Goal: Obtain resource: Download file/media

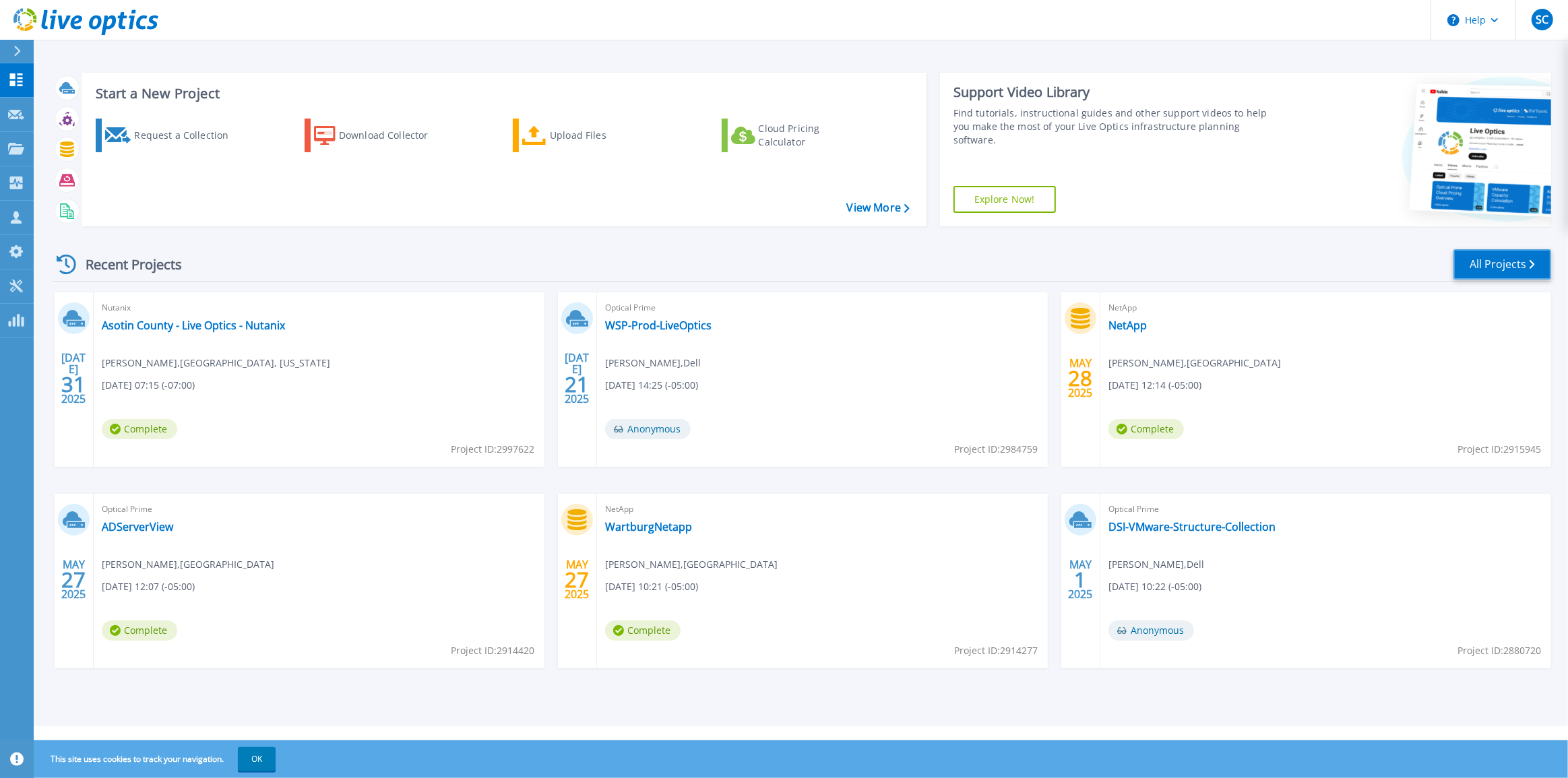
click at [1514, 263] on link "All Projects" at bounding box center [1502, 265] width 98 height 30
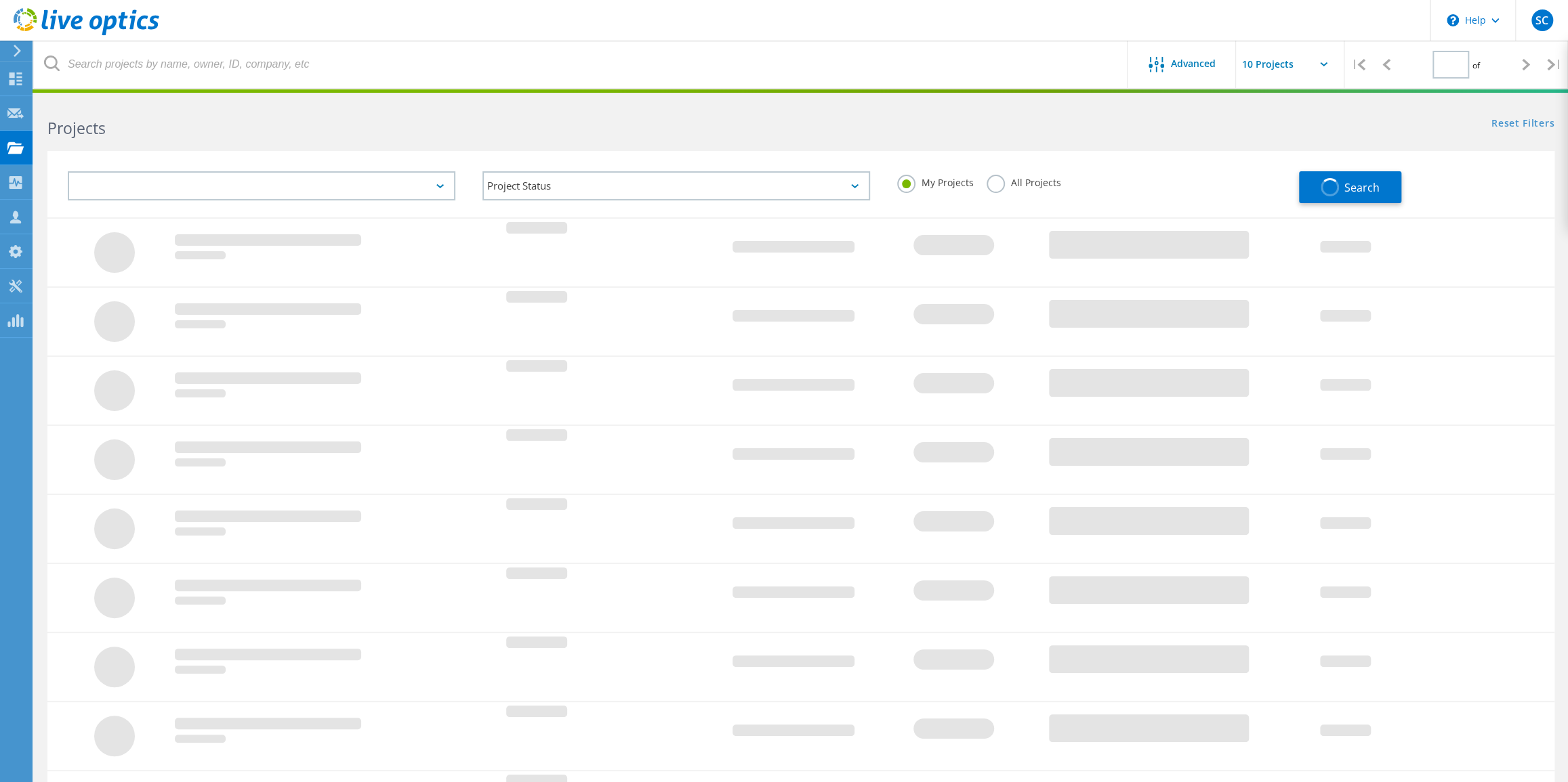
type input "1"
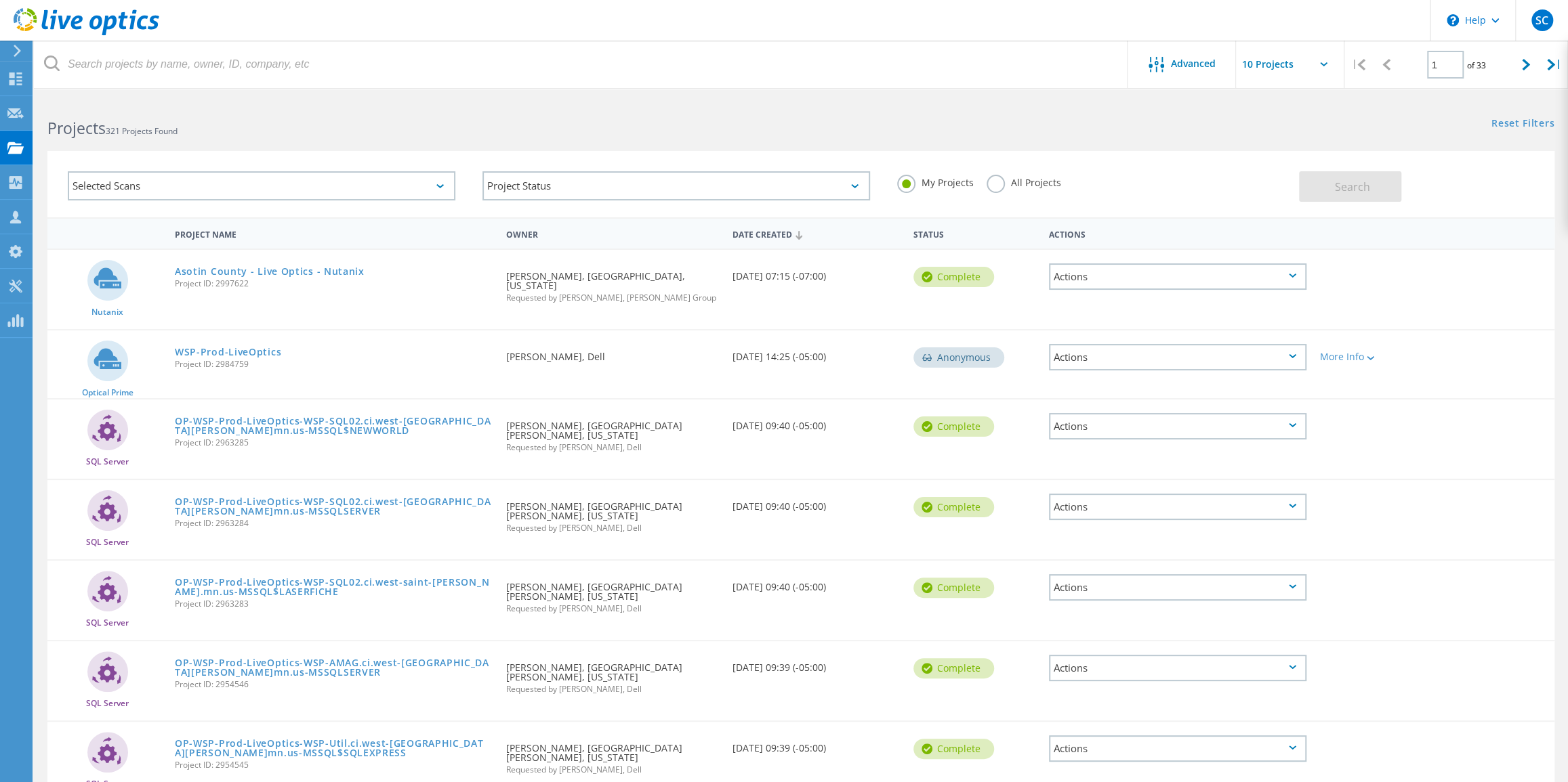
click at [994, 188] on label "All Projects" at bounding box center [1023, 181] width 74 height 13
click at [0, 0] on input "All Projects" at bounding box center [0, 0] width 0 height 0
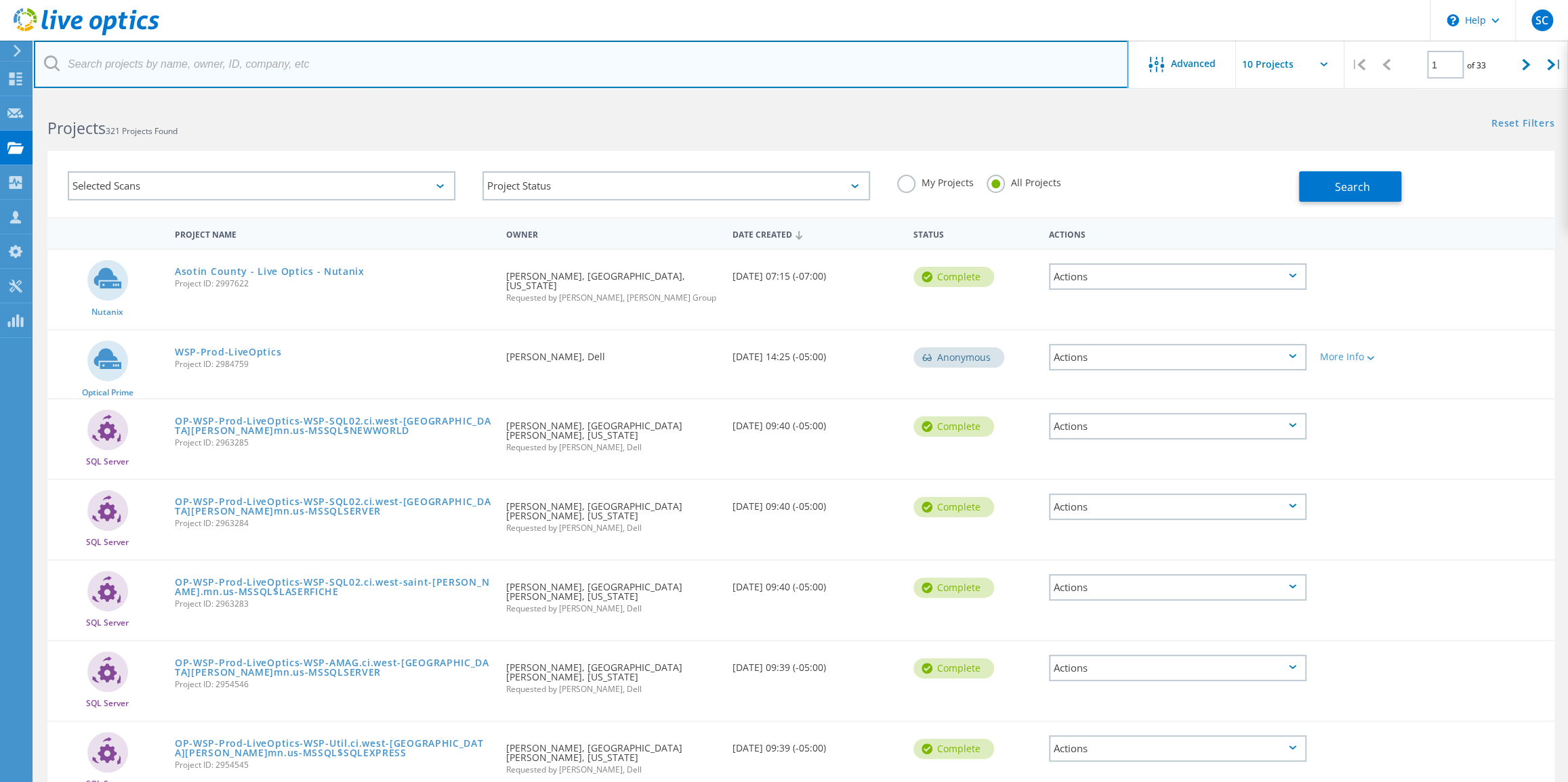
click at [661, 56] on input "text" at bounding box center [580, 64] width 1094 height 47
type input "washoe"
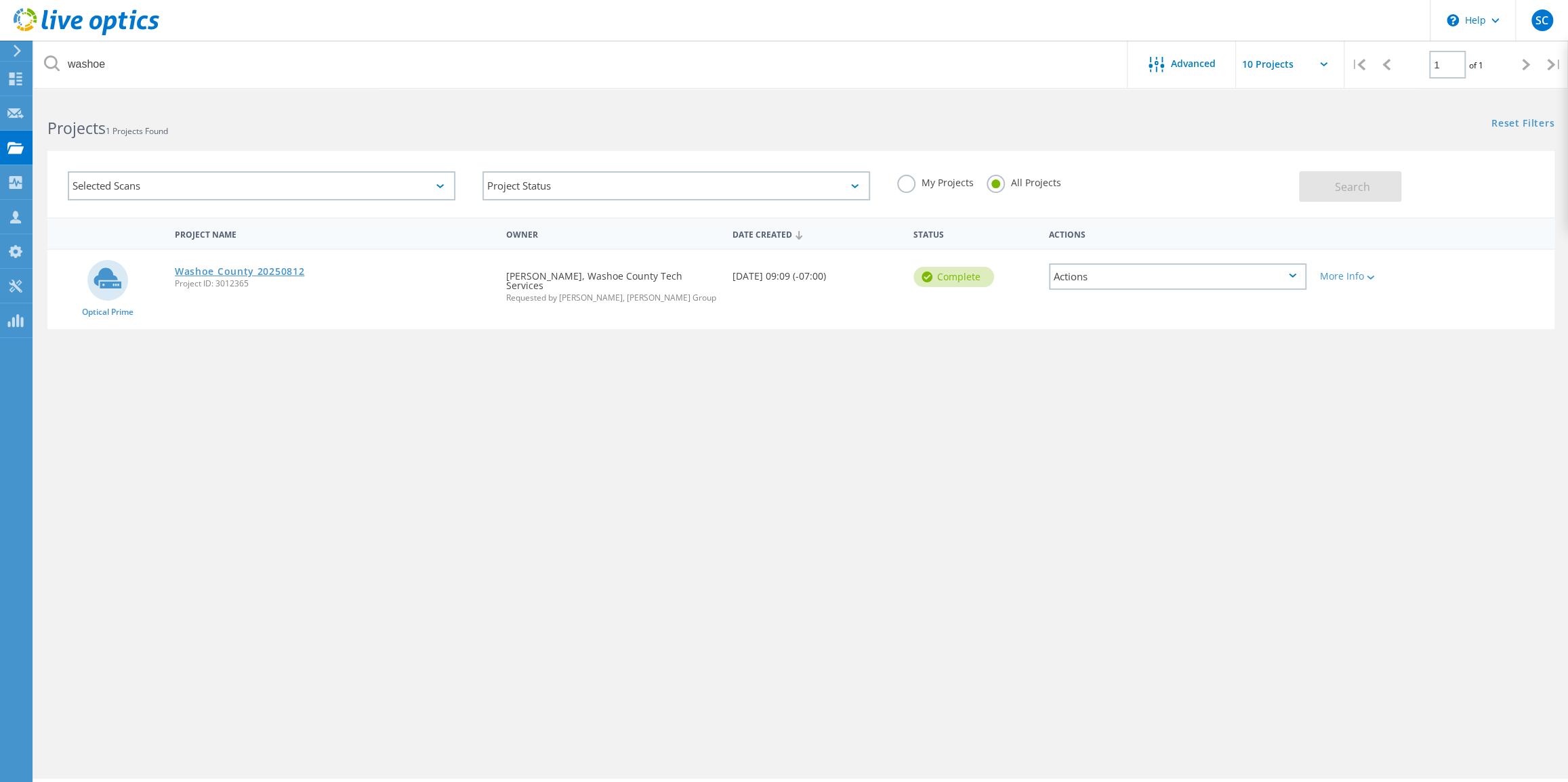
drag, startPoint x: 282, startPoint y: 269, endPoint x: 289, endPoint y: 275, distance: 9.2
click at [282, 269] on link "Washoe County 20250812" at bounding box center [240, 271] width 130 height 9
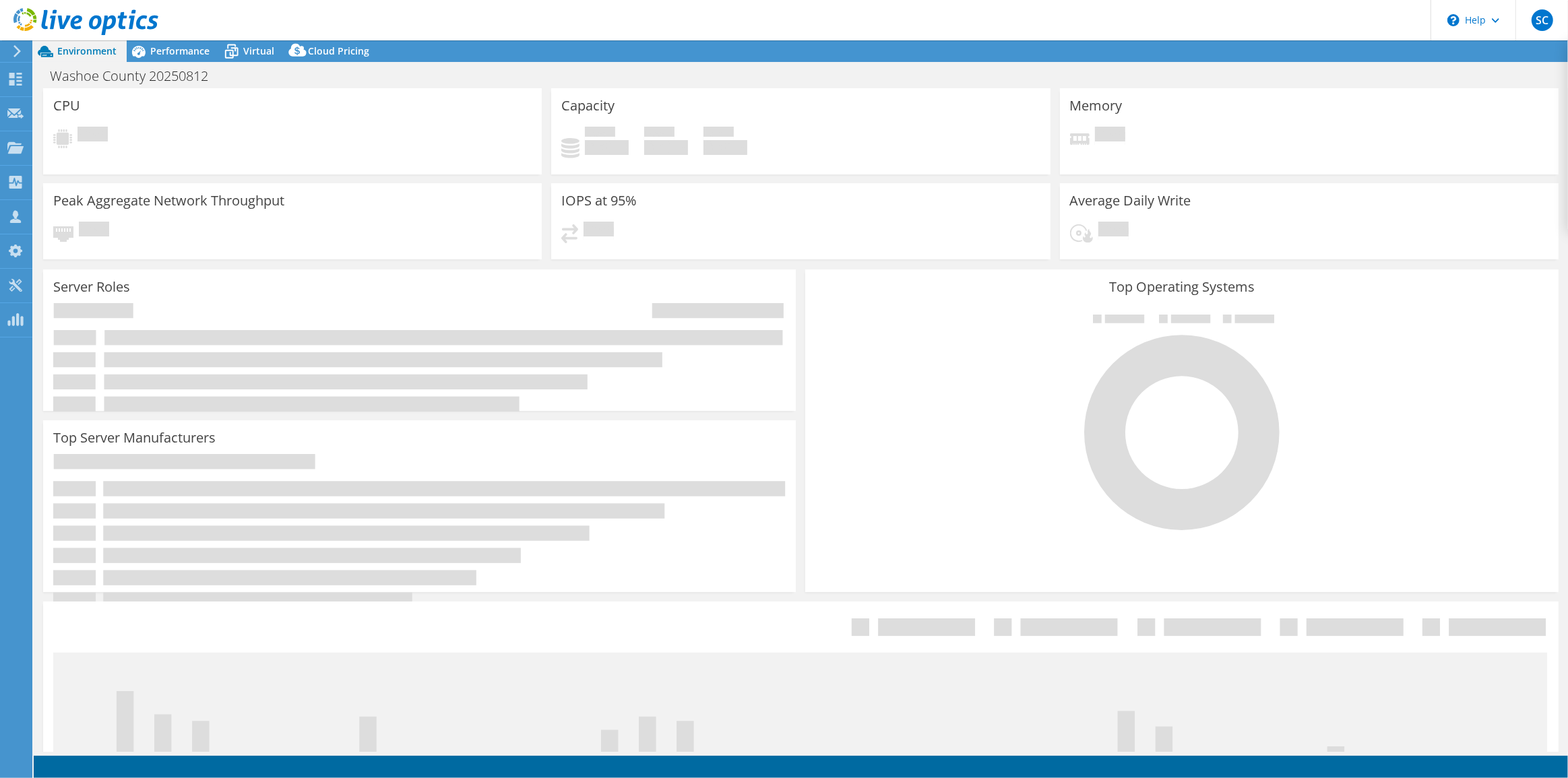
select select "USD"
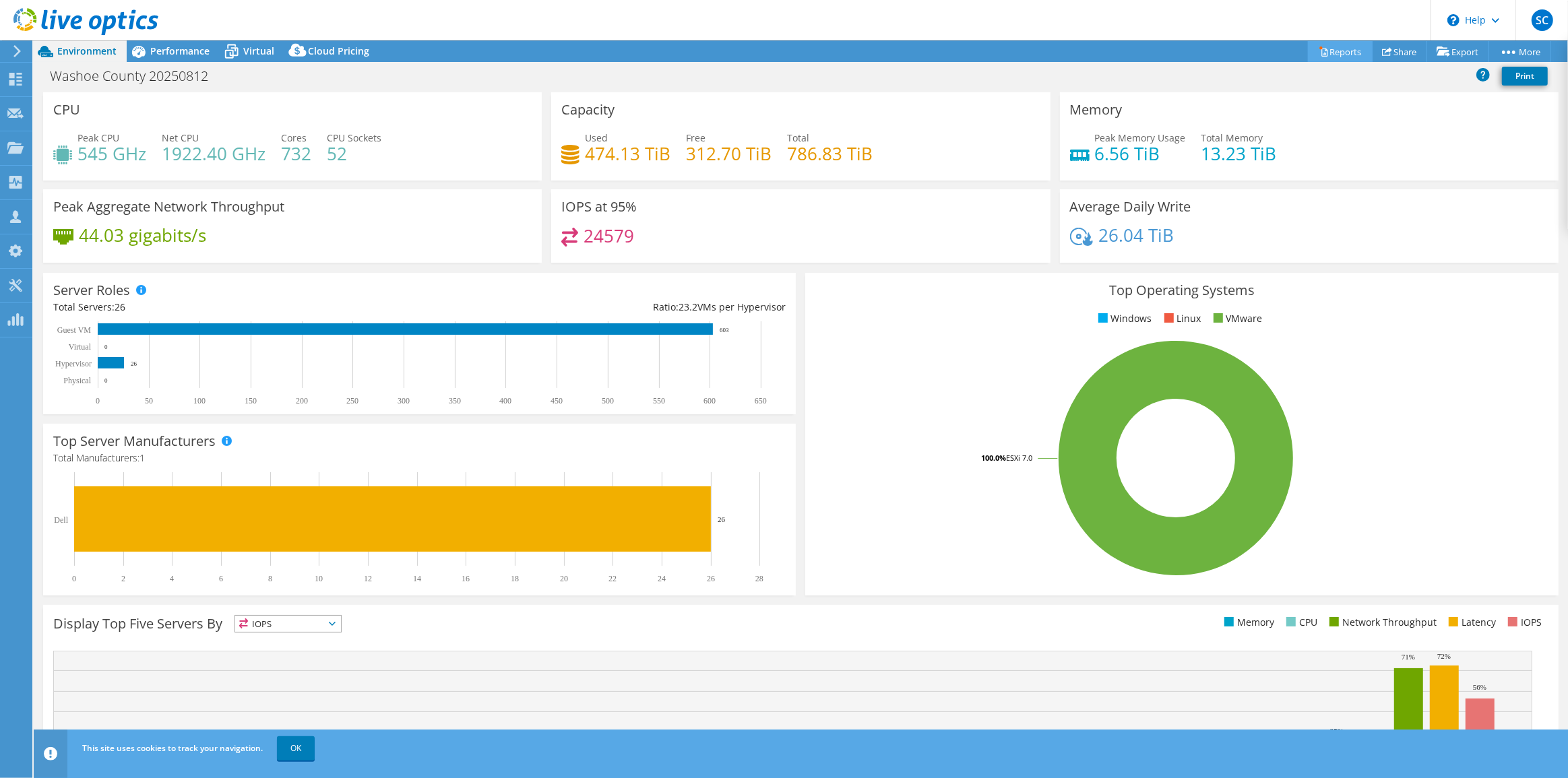
click at [1344, 54] on link "Reports" at bounding box center [1340, 51] width 64 height 21
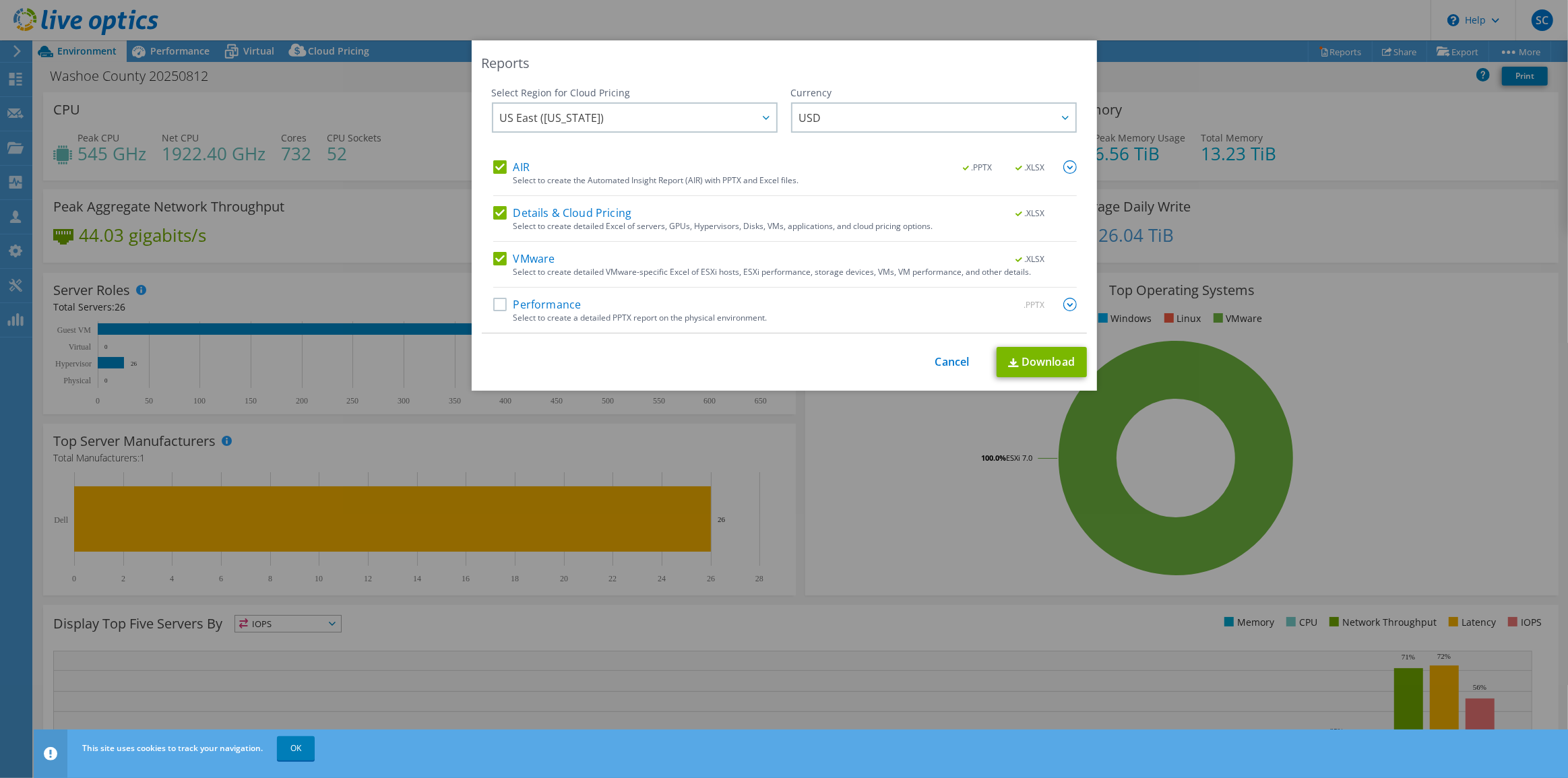
click at [498, 168] on label "AIR" at bounding box center [511, 167] width 36 height 13
click at [0, 0] on input "AIR" at bounding box center [0, 0] width 0 height 0
click at [496, 212] on label "Details & Cloud Pricing" at bounding box center [563, 213] width 139 height 13
click at [0, 0] on input "Details & Cloud Pricing" at bounding box center [0, 0] width 0 height 0
click at [493, 212] on label "Details & Cloud Pricing" at bounding box center [563, 213] width 139 height 13
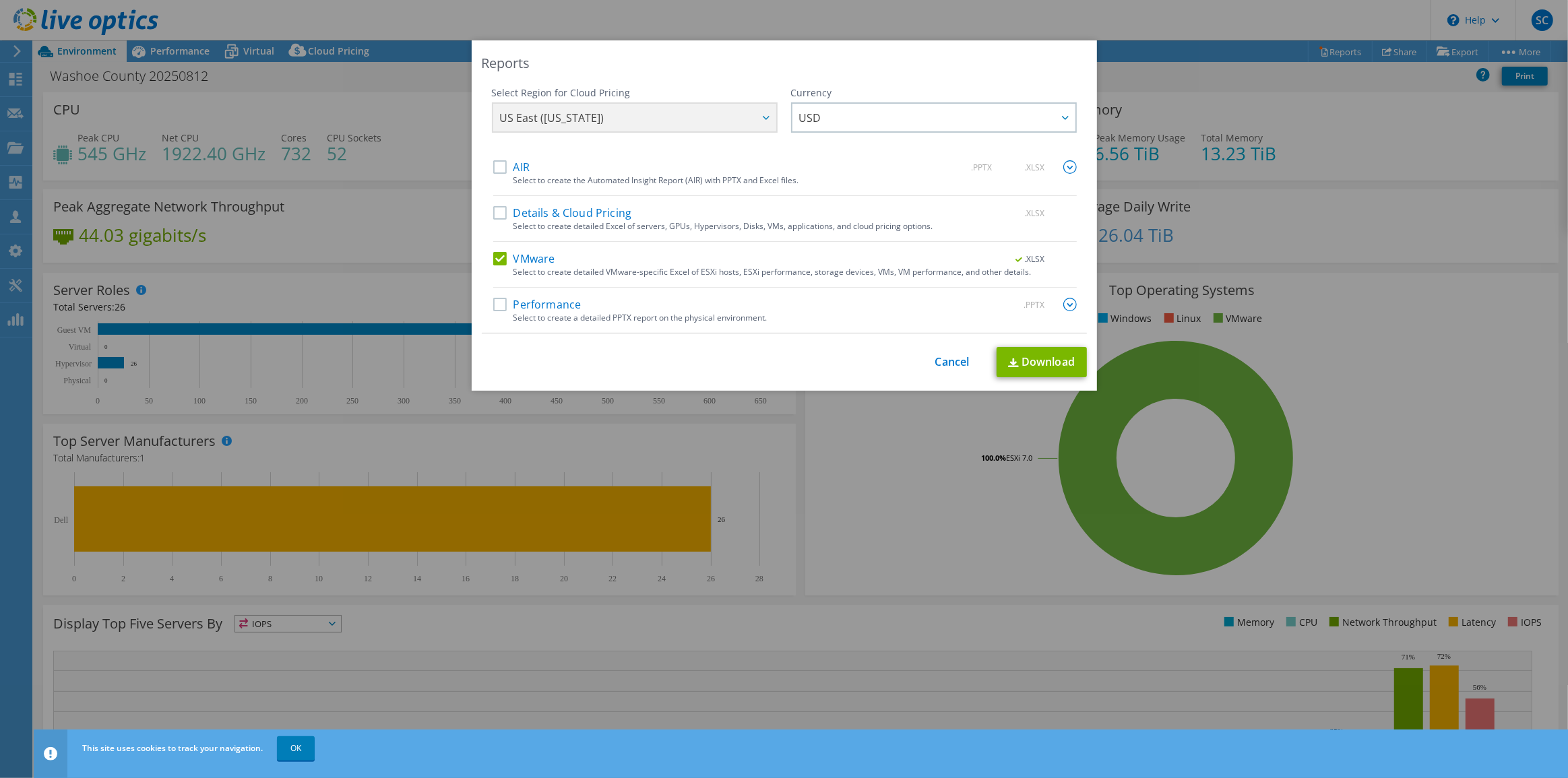
click at [0, 0] on input "Details & Cloud Pricing" at bounding box center [0, 0] width 0 height 0
click at [493, 173] on label "AIR" at bounding box center [511, 167] width 36 height 13
click at [0, 0] on input "AIR" at bounding box center [0, 0] width 0 height 0
click at [498, 213] on label "Details & Cloud Pricing" at bounding box center [563, 213] width 139 height 13
click at [0, 0] on input "Details & Cloud Pricing" at bounding box center [0, 0] width 0 height 0
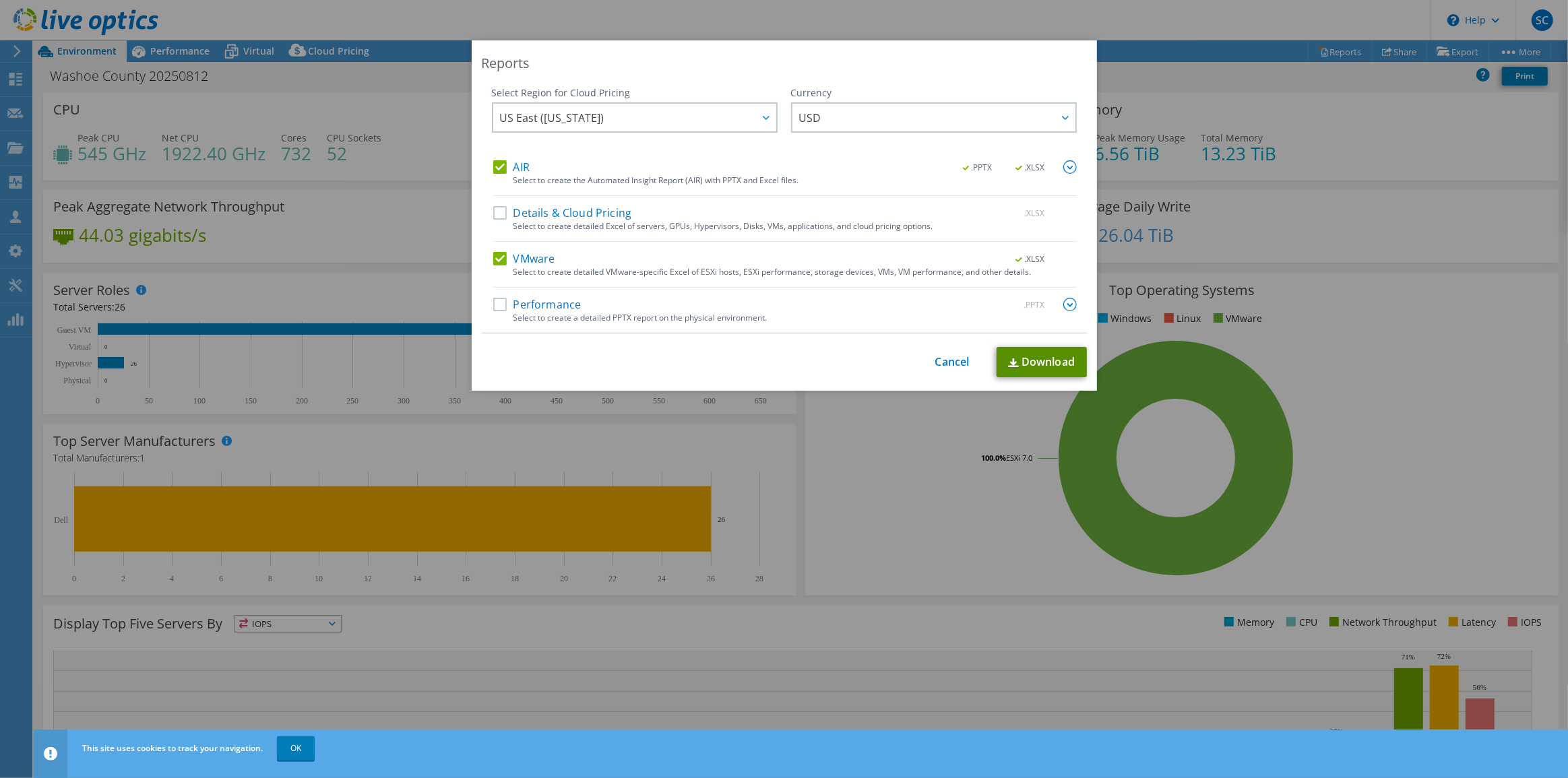
click at [1029, 360] on link "Download" at bounding box center [1042, 362] width 90 height 30
click at [944, 359] on link "Cancel" at bounding box center [952, 362] width 34 height 13
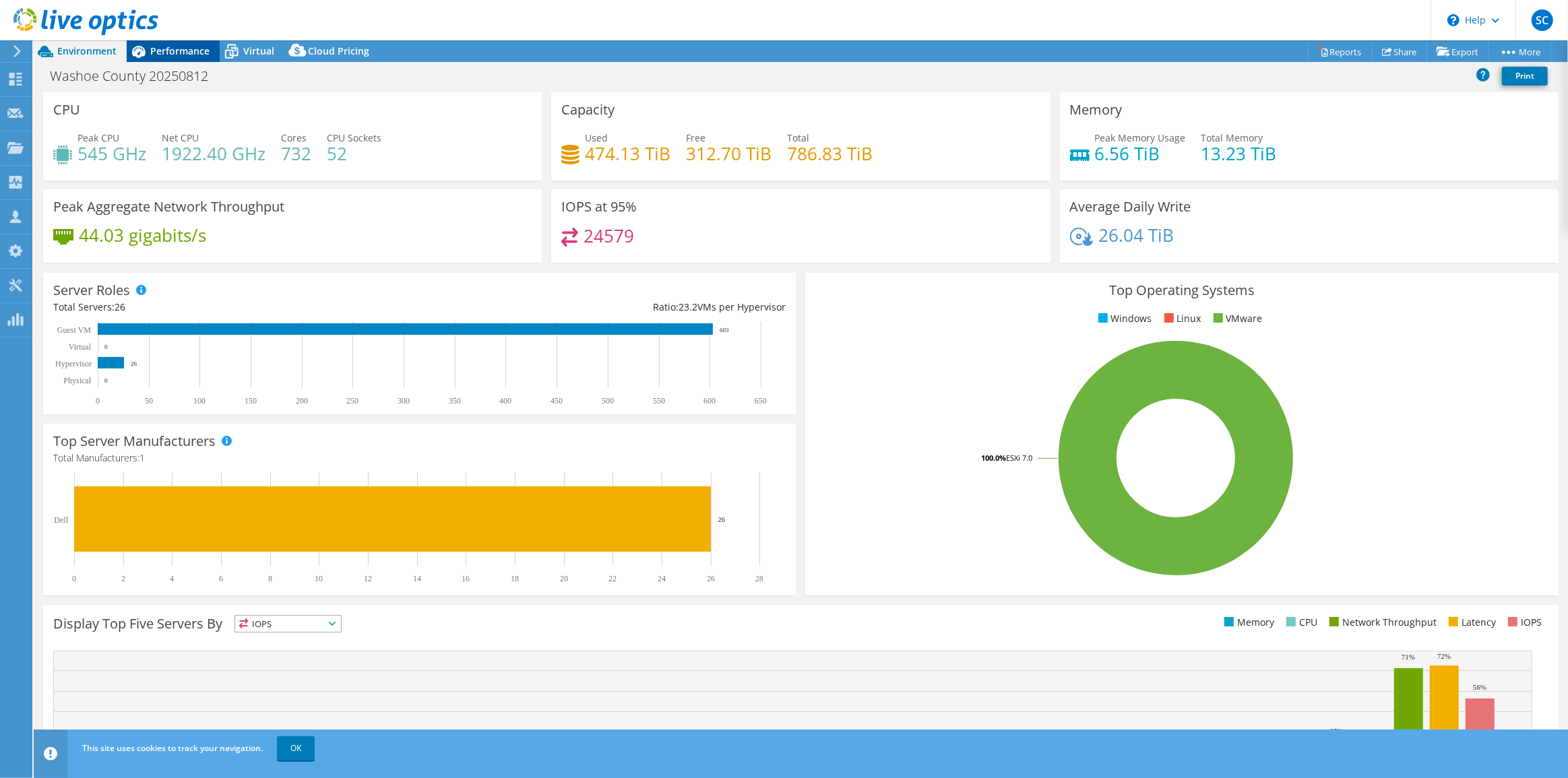
click at [199, 54] on span "Performance" at bounding box center [179, 50] width 59 height 13
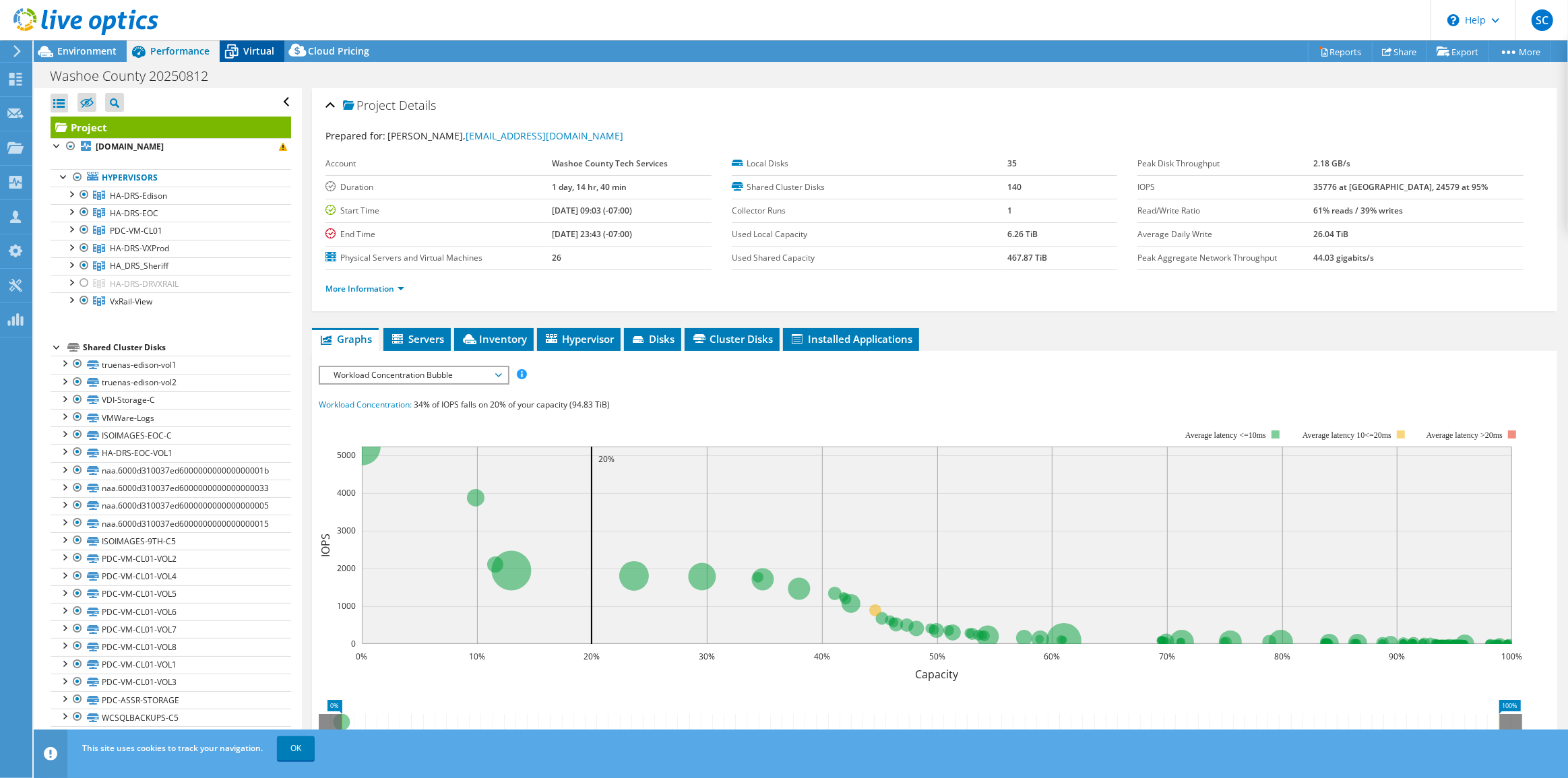
click at [255, 54] on span "Virtual" at bounding box center [258, 50] width 31 height 13
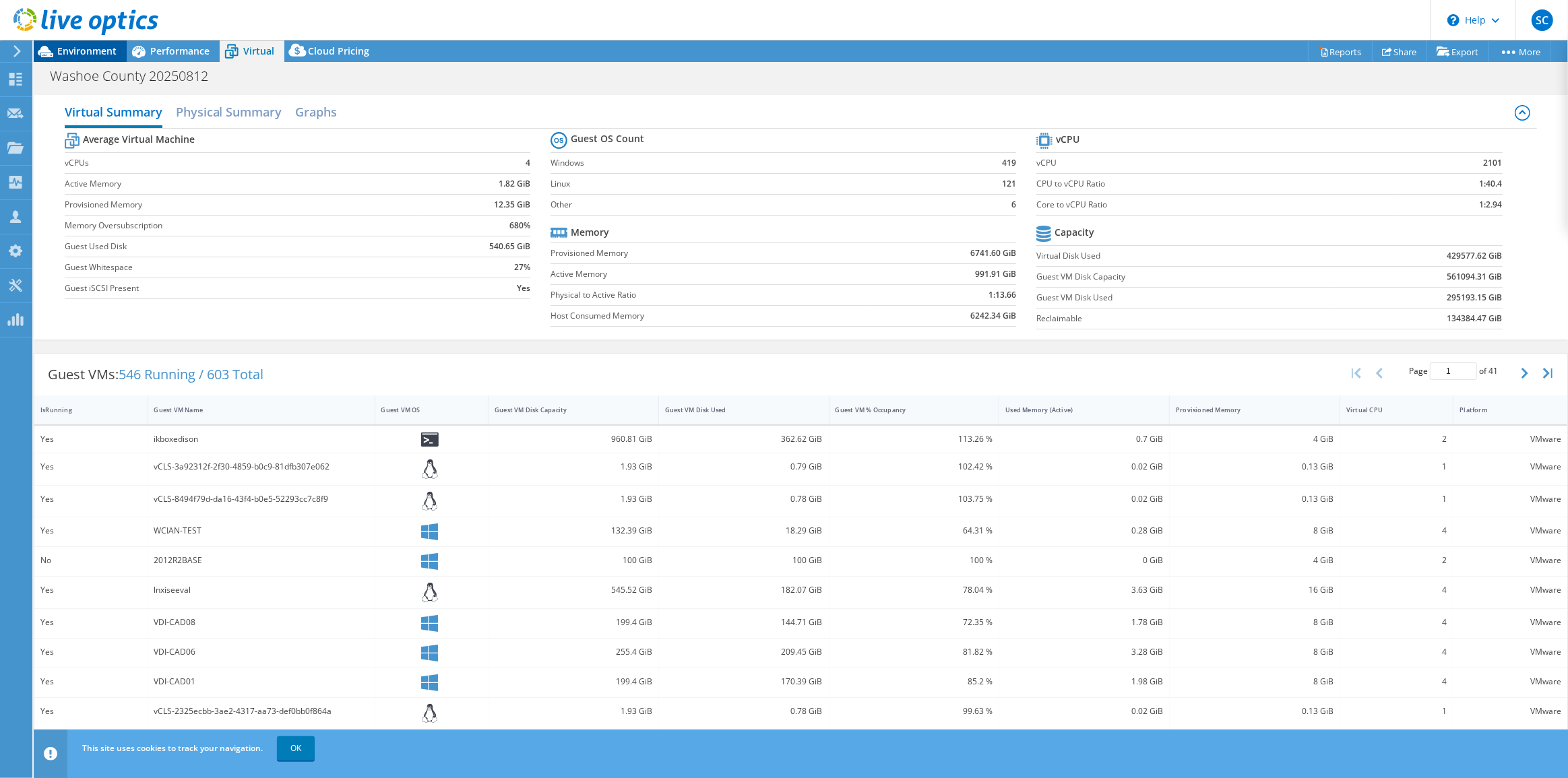
click at [115, 54] on span "Environment" at bounding box center [86, 50] width 59 height 13
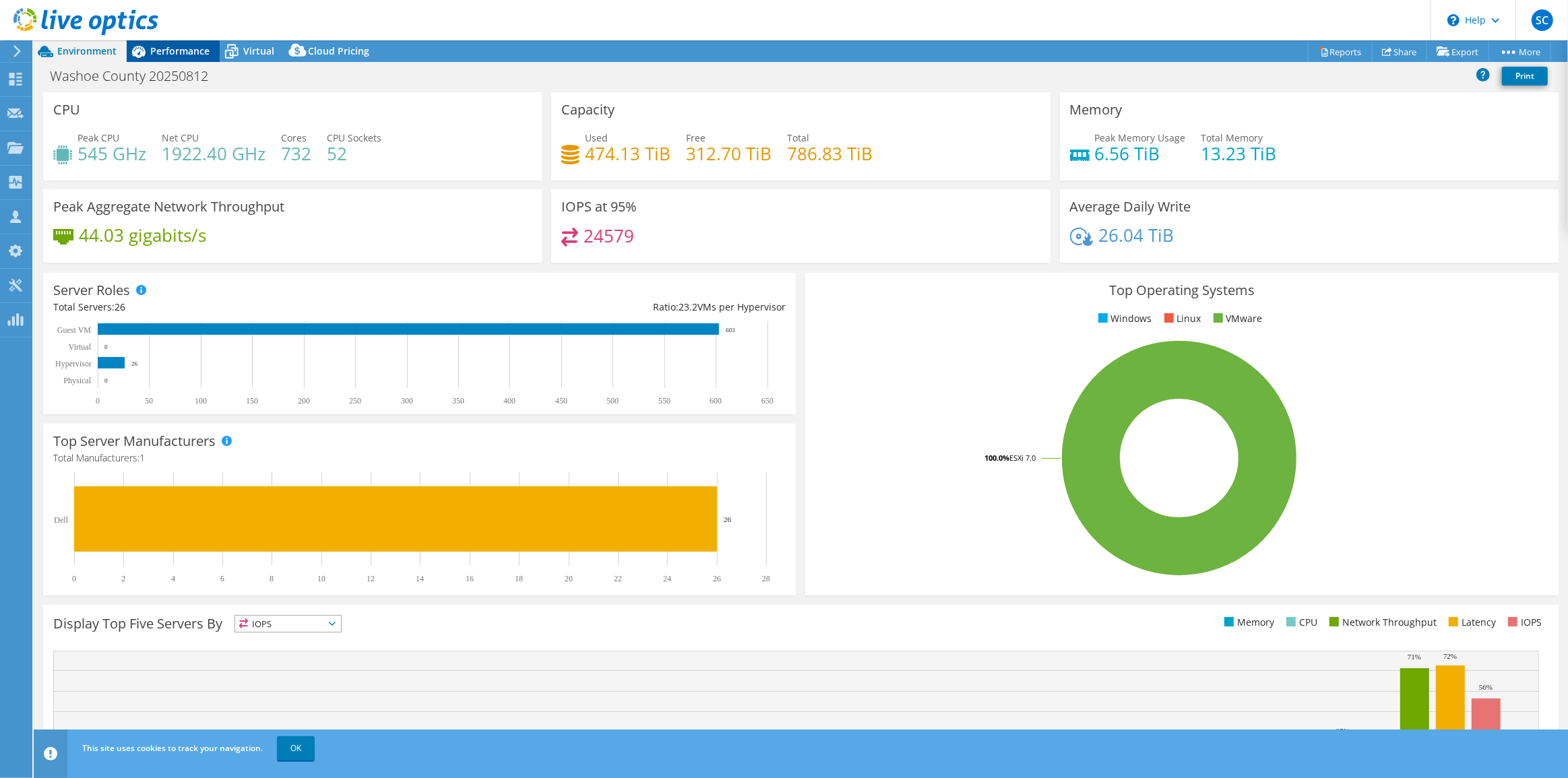
click at [172, 54] on span "Performance" at bounding box center [179, 50] width 59 height 13
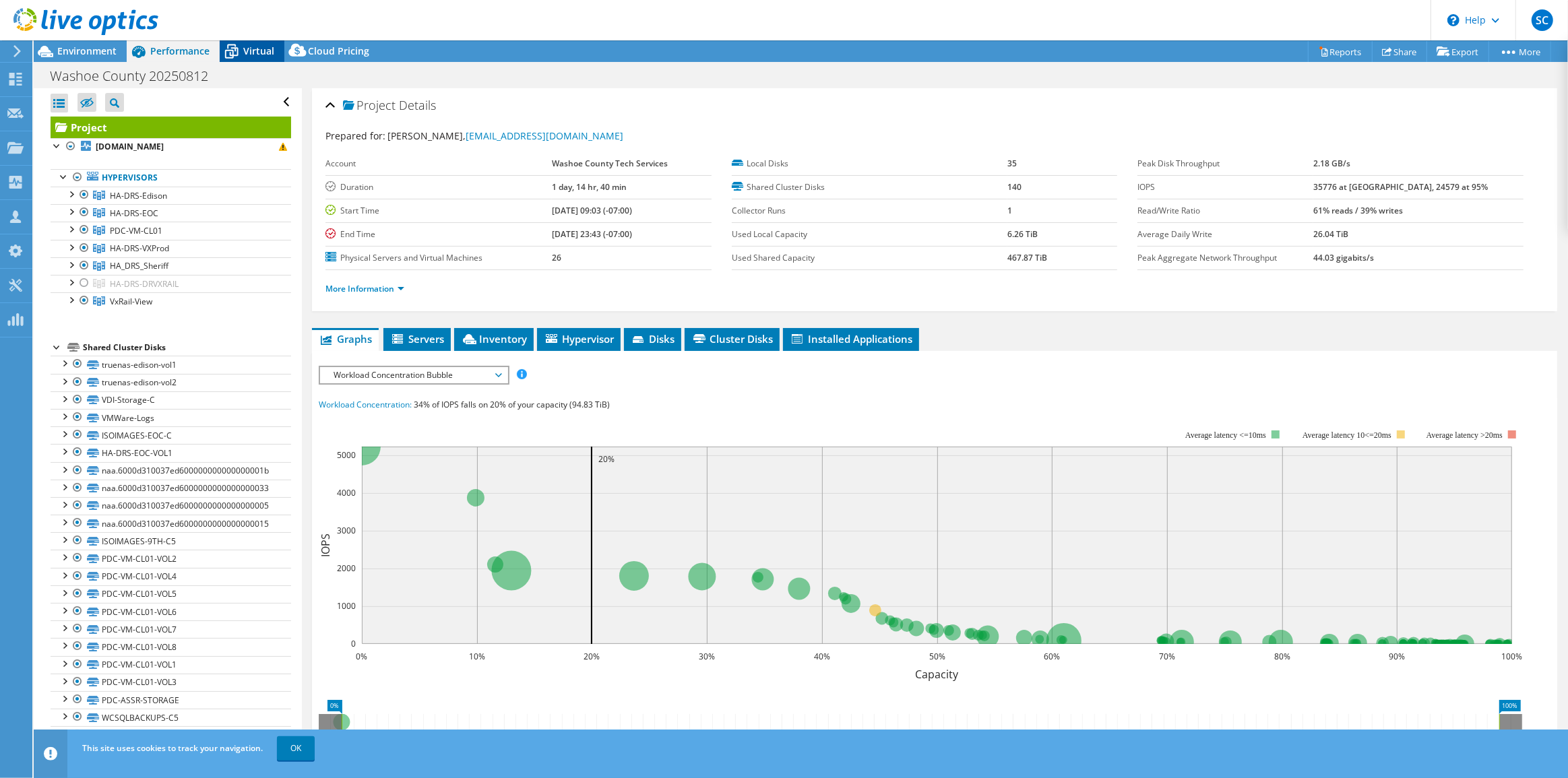
click at [245, 54] on span "Virtual" at bounding box center [258, 50] width 31 height 13
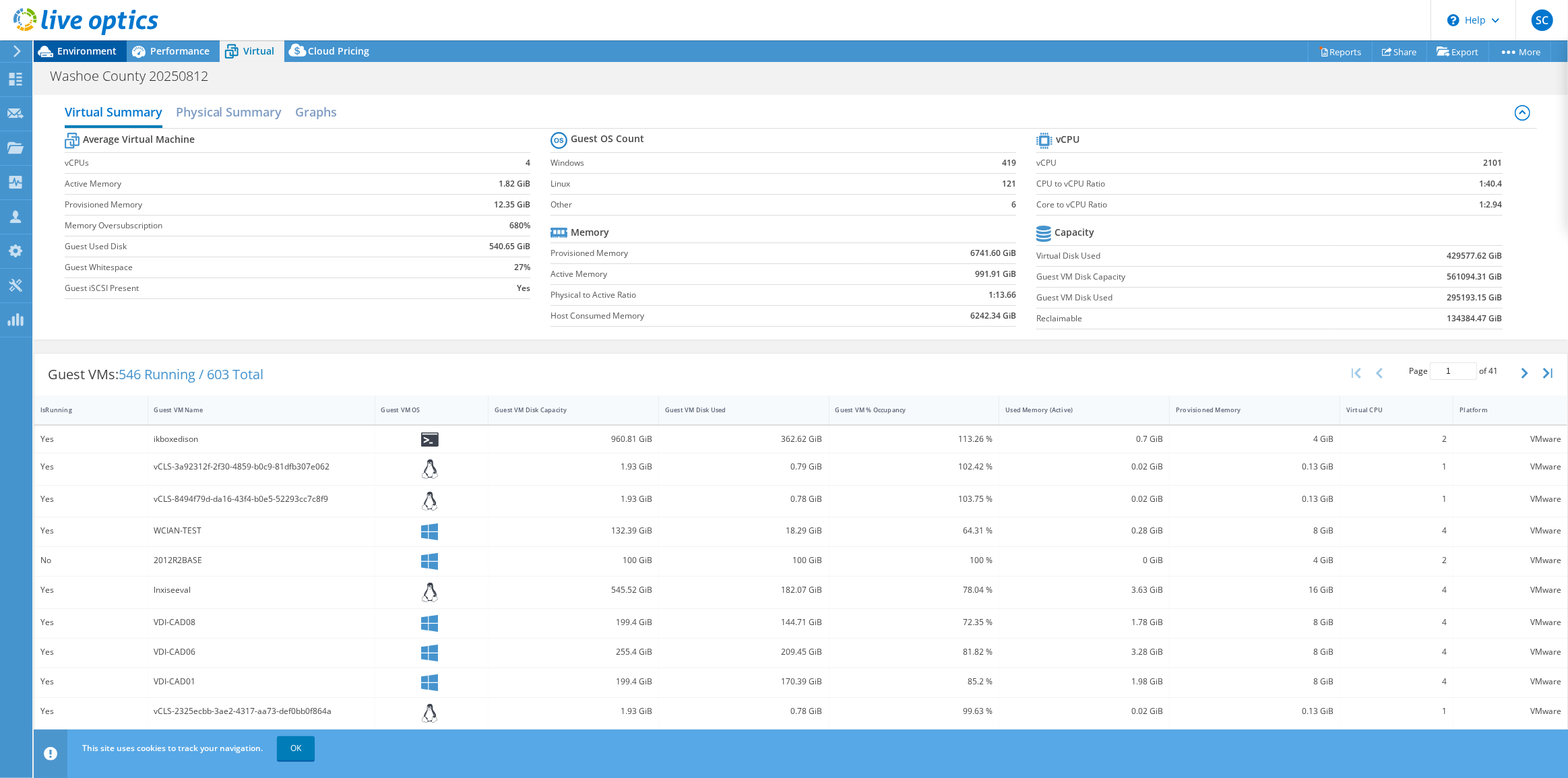
click at [86, 57] on span "Environment" at bounding box center [86, 50] width 59 height 13
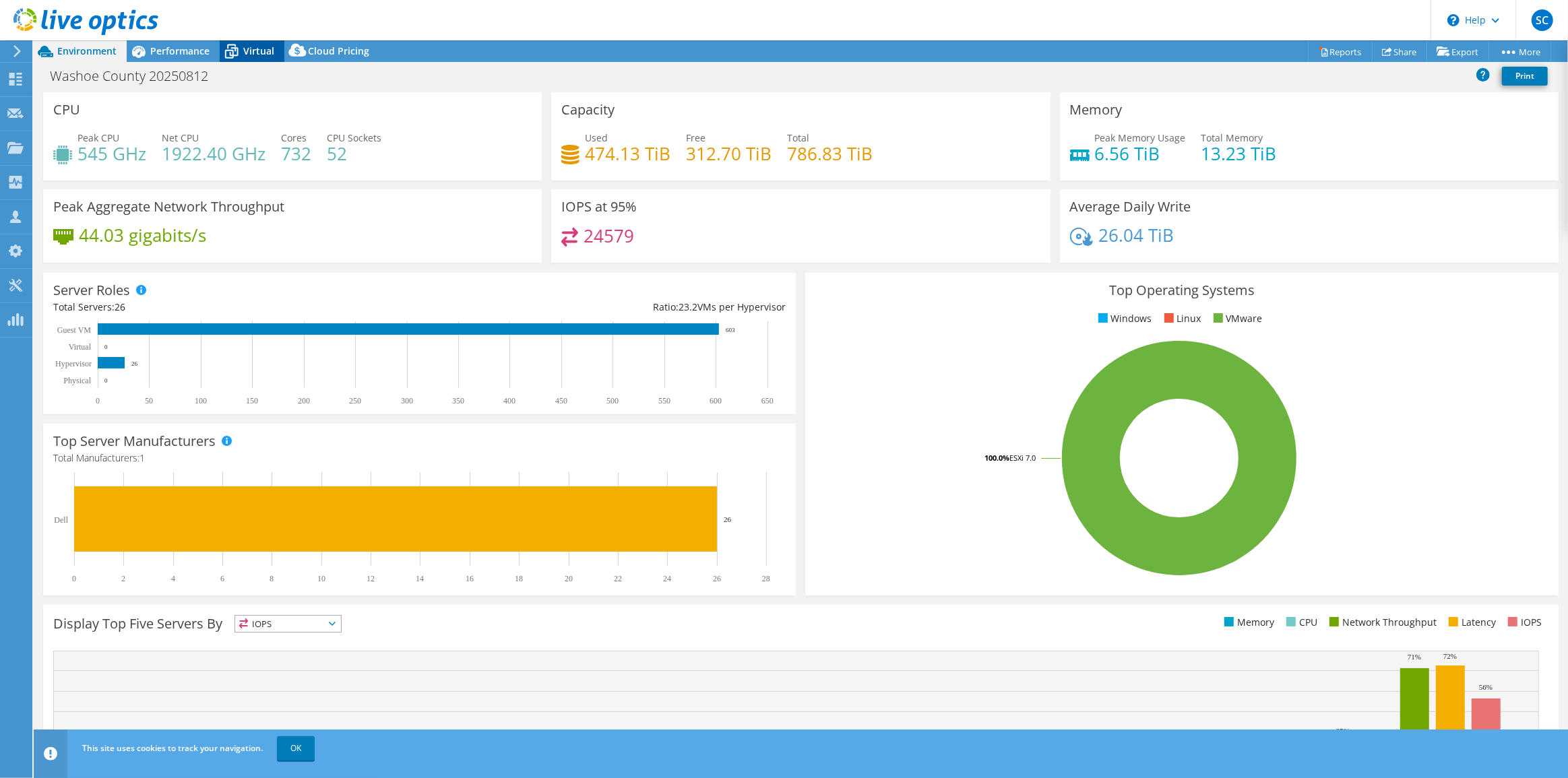
click at [236, 50] on icon at bounding box center [231, 51] width 23 height 23
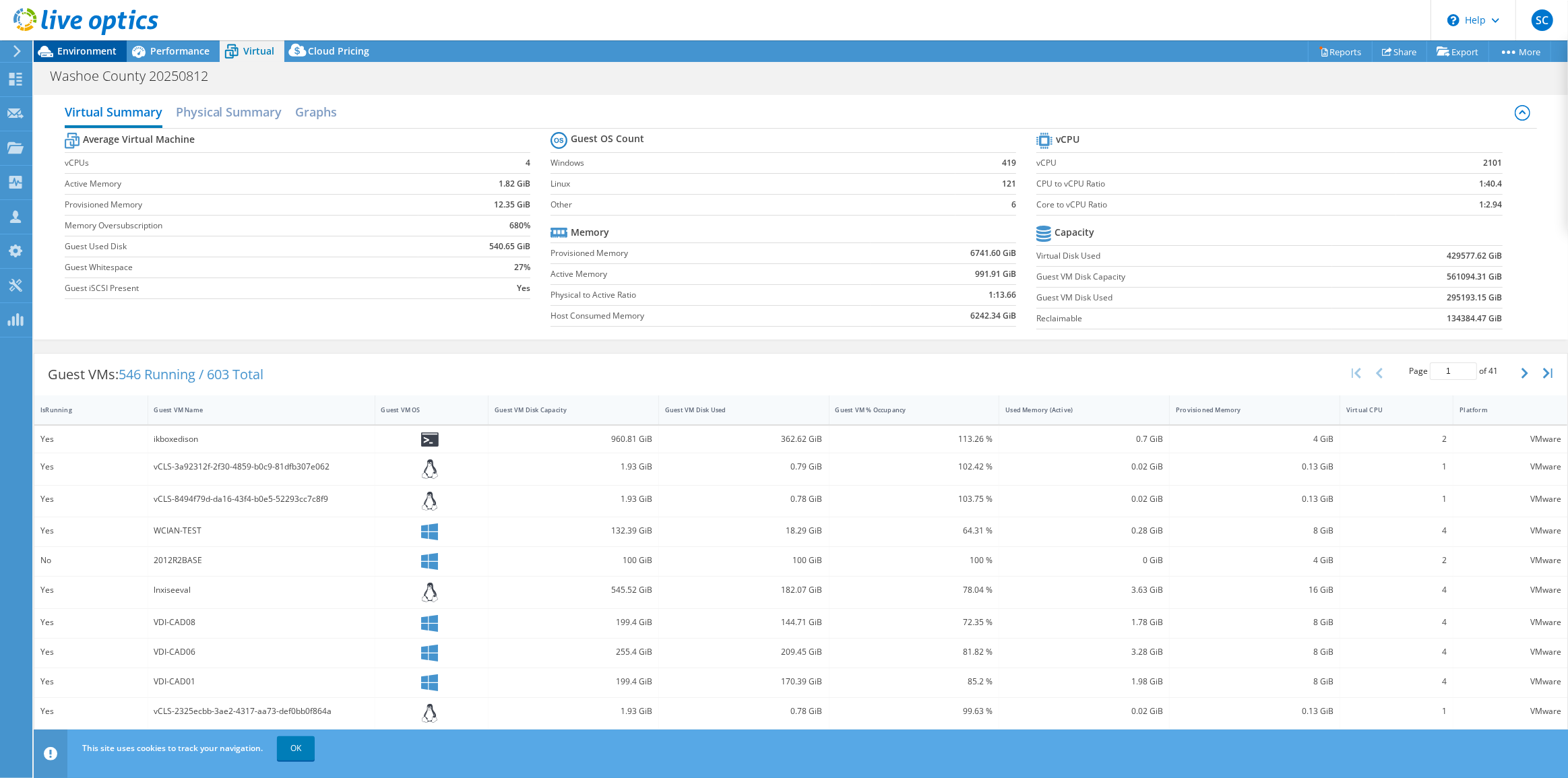
click at [101, 54] on span "Environment" at bounding box center [86, 50] width 59 height 13
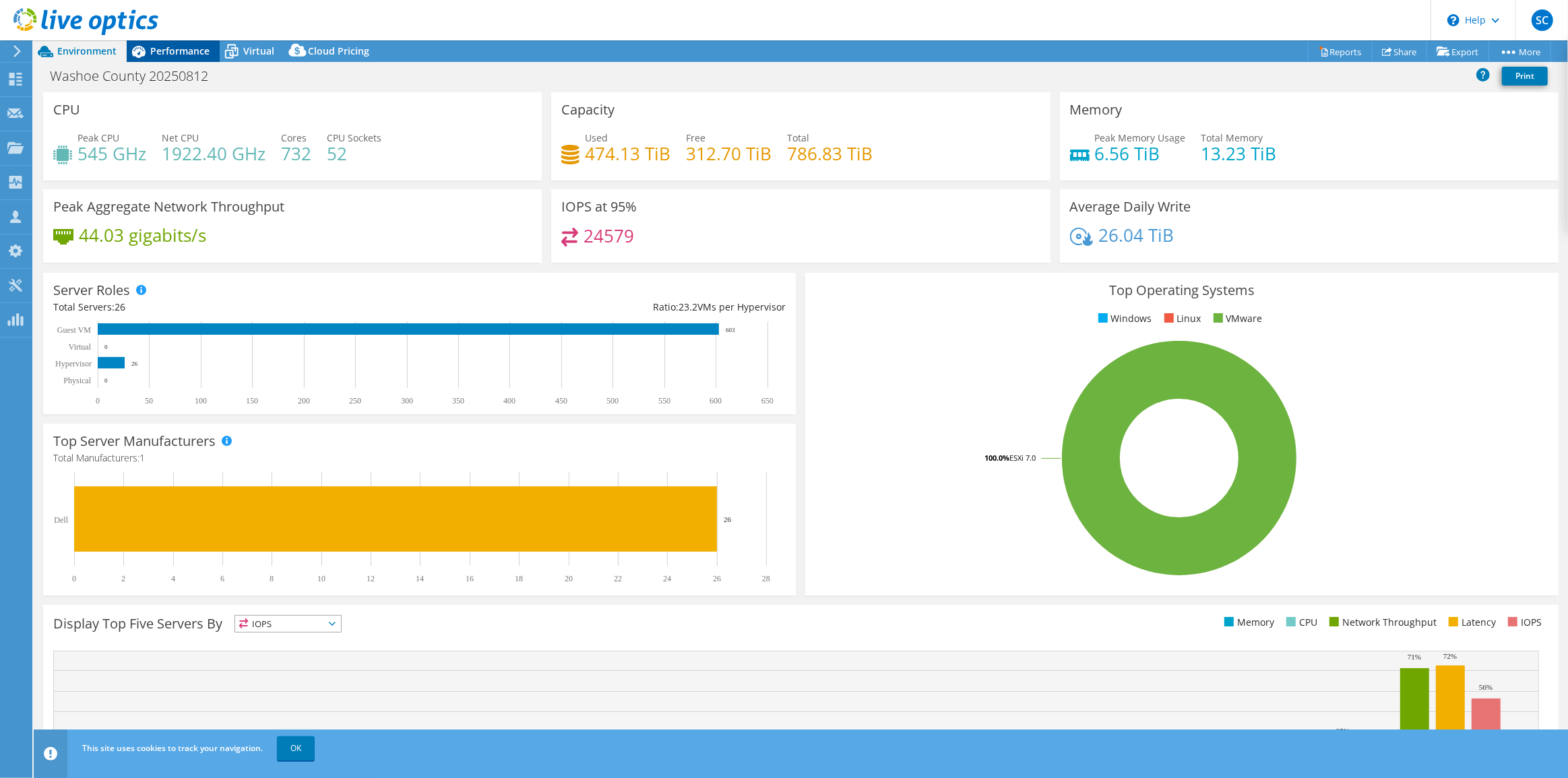
click at [183, 53] on span "Performance" at bounding box center [179, 50] width 59 height 13
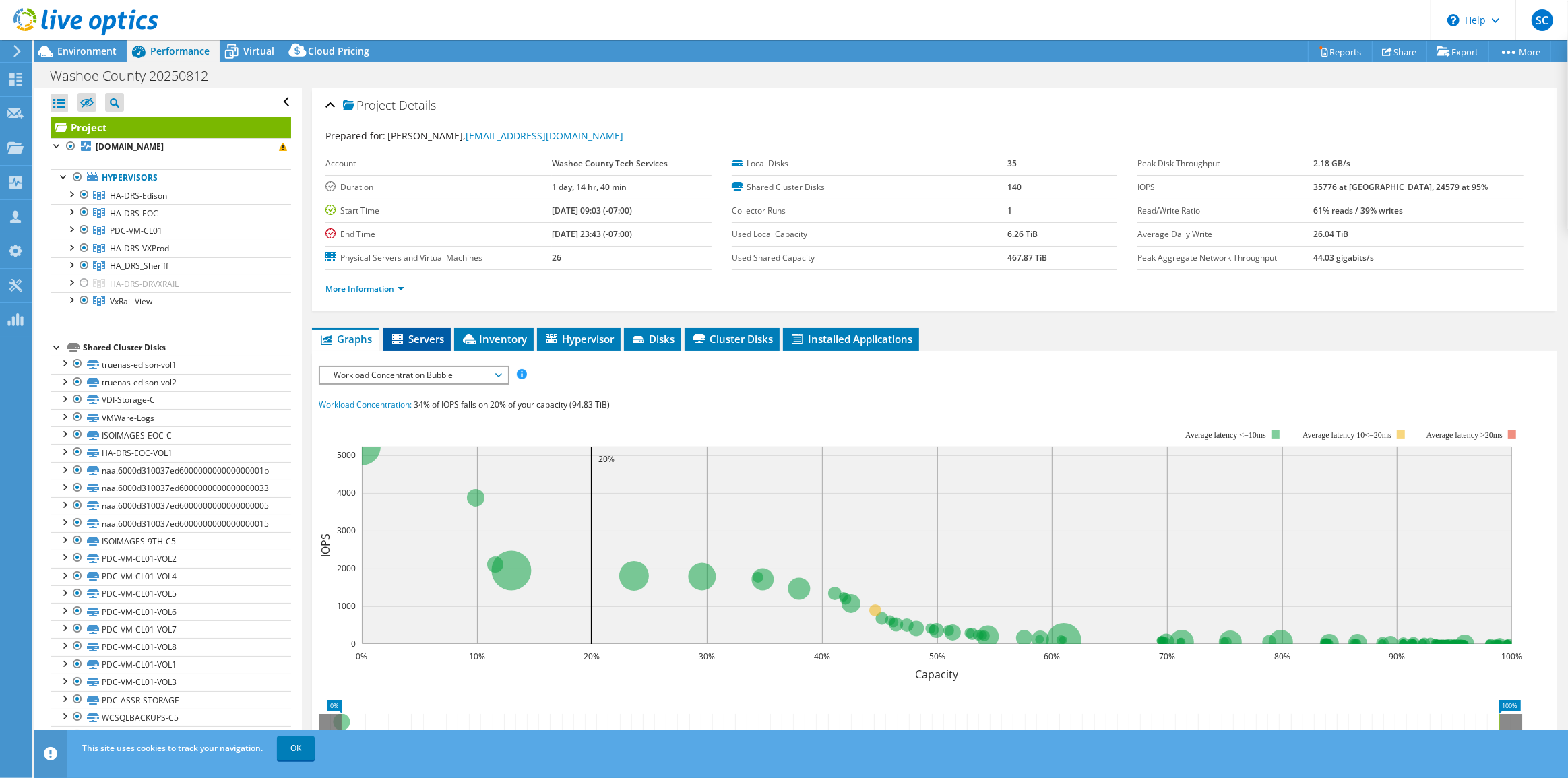
click at [410, 336] on span "Servers" at bounding box center [417, 339] width 54 height 13
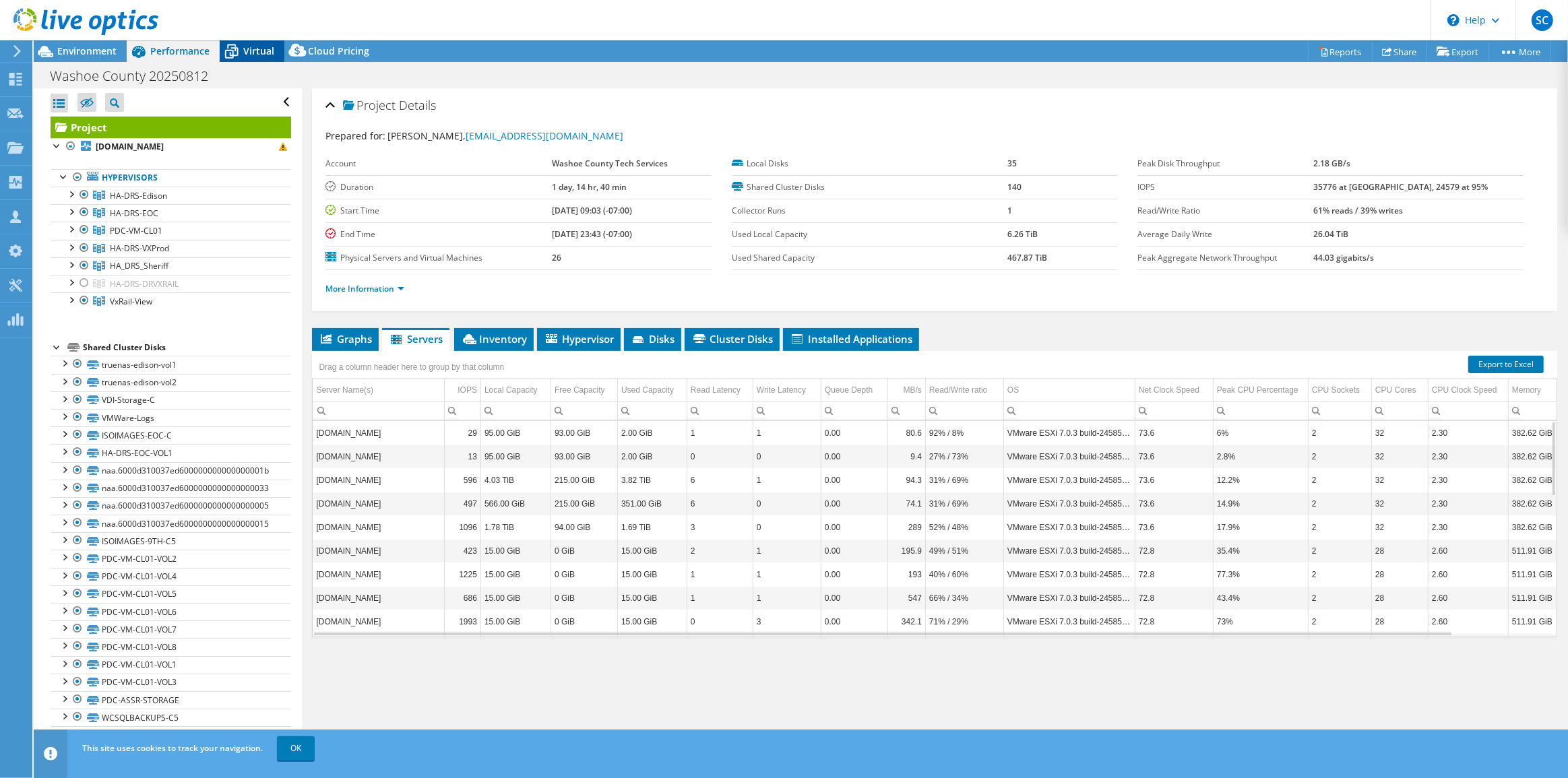
click at [265, 54] on span "Virtual" at bounding box center [258, 50] width 31 height 13
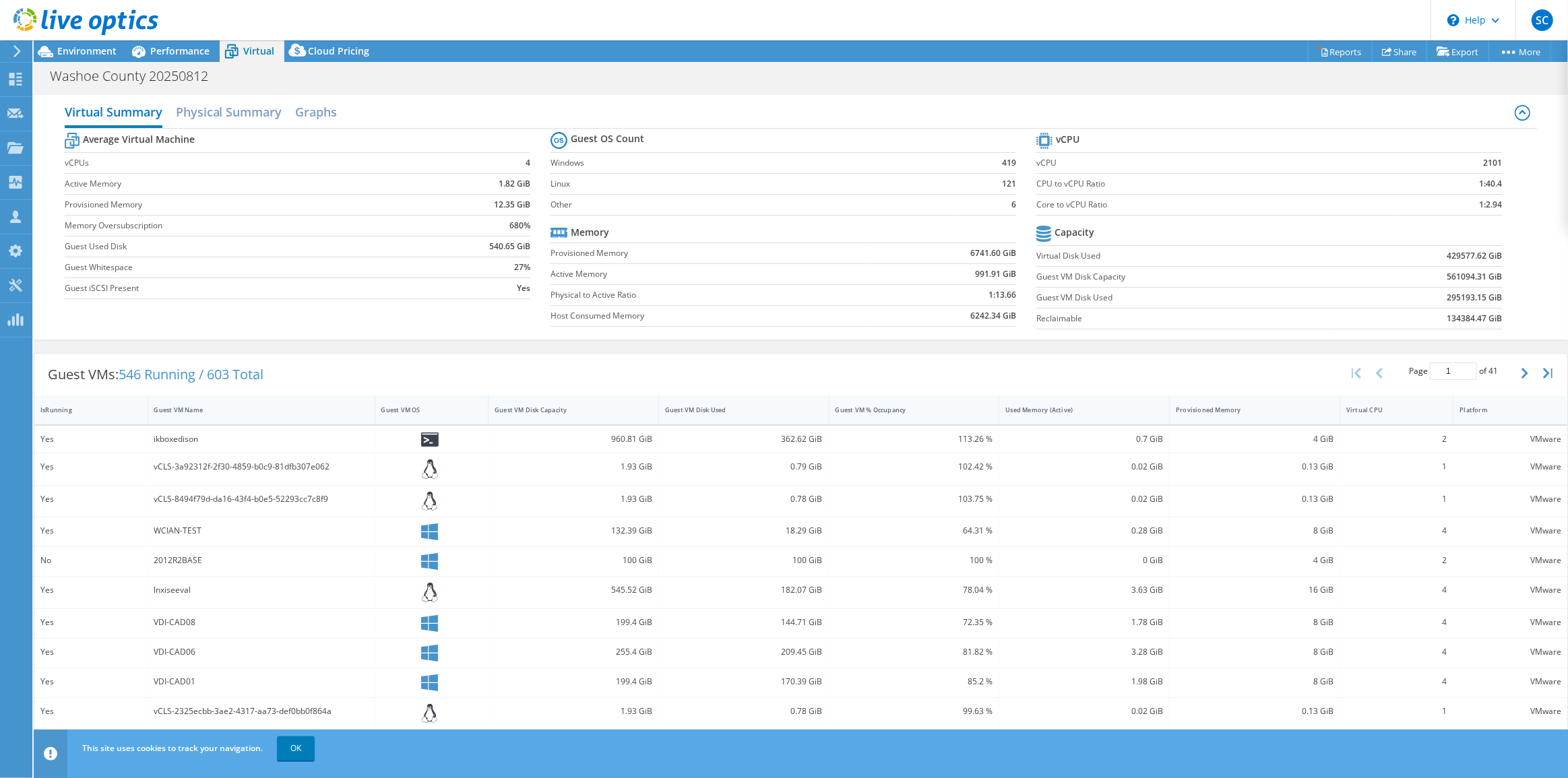
scroll to position [60, 0]
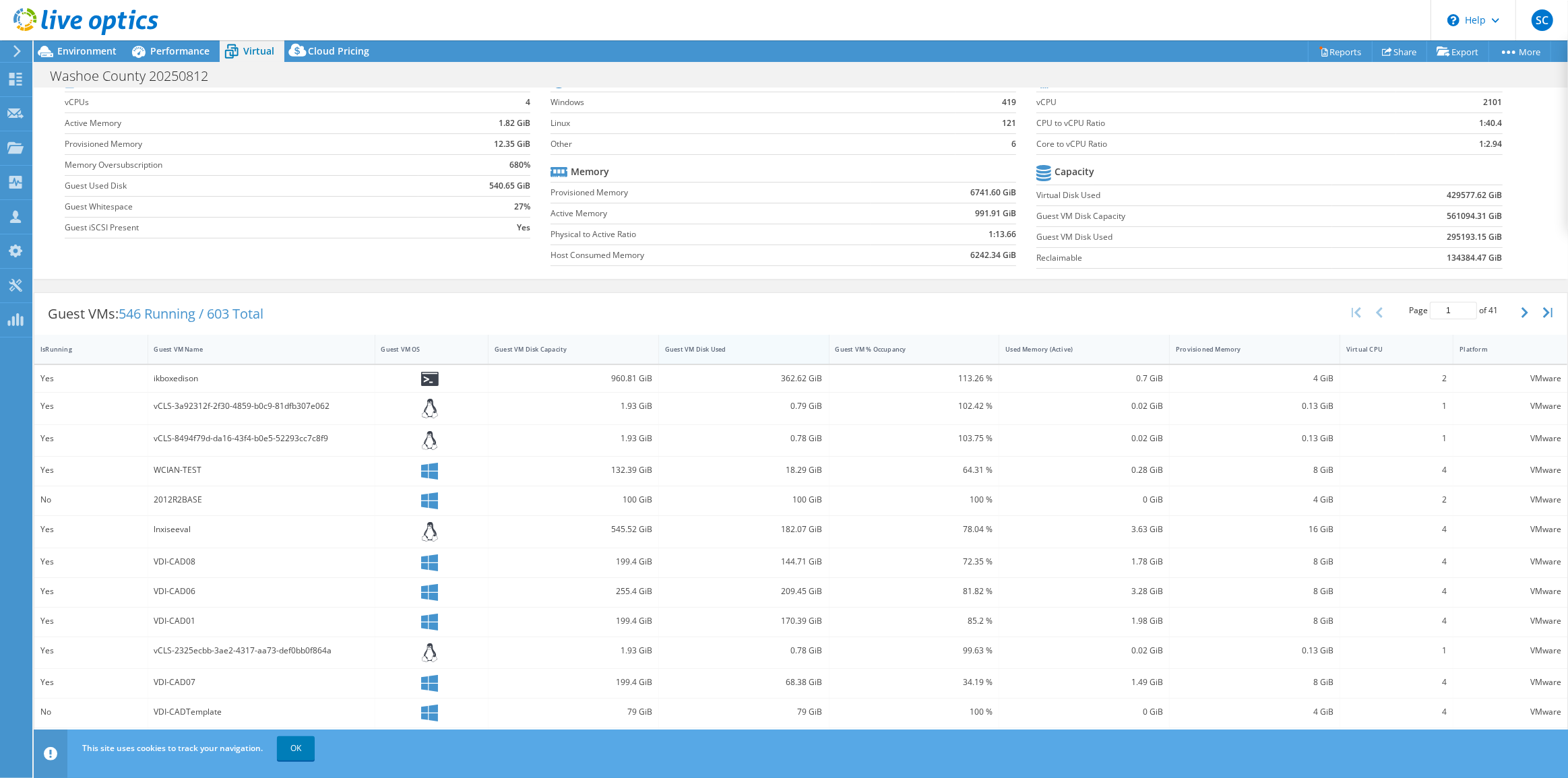
click at [727, 347] on div "Guest VM Disk Used" at bounding box center [735, 349] width 142 height 8
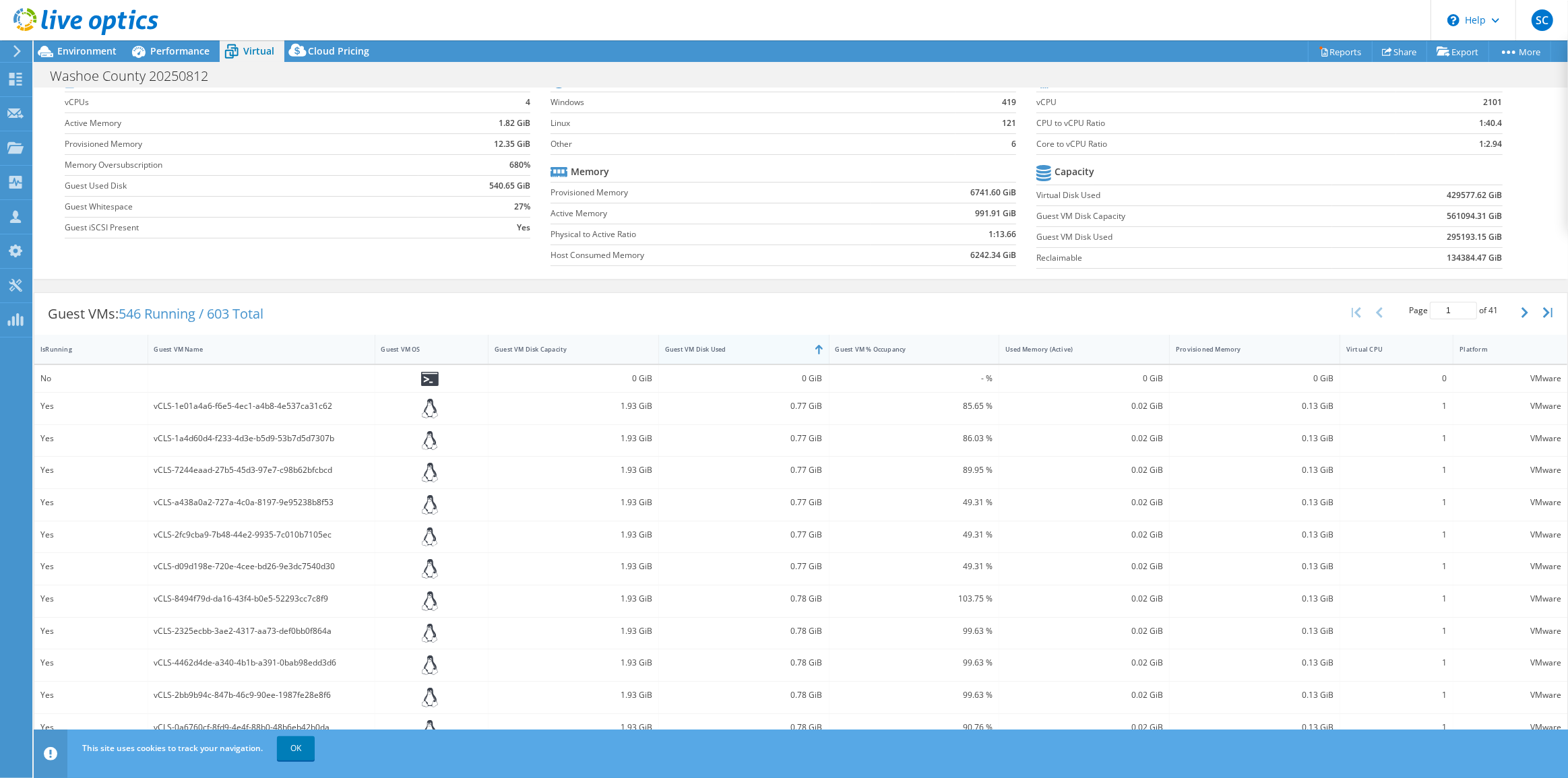
click at [727, 347] on div "Guest VM Disk Used" at bounding box center [735, 349] width 142 height 8
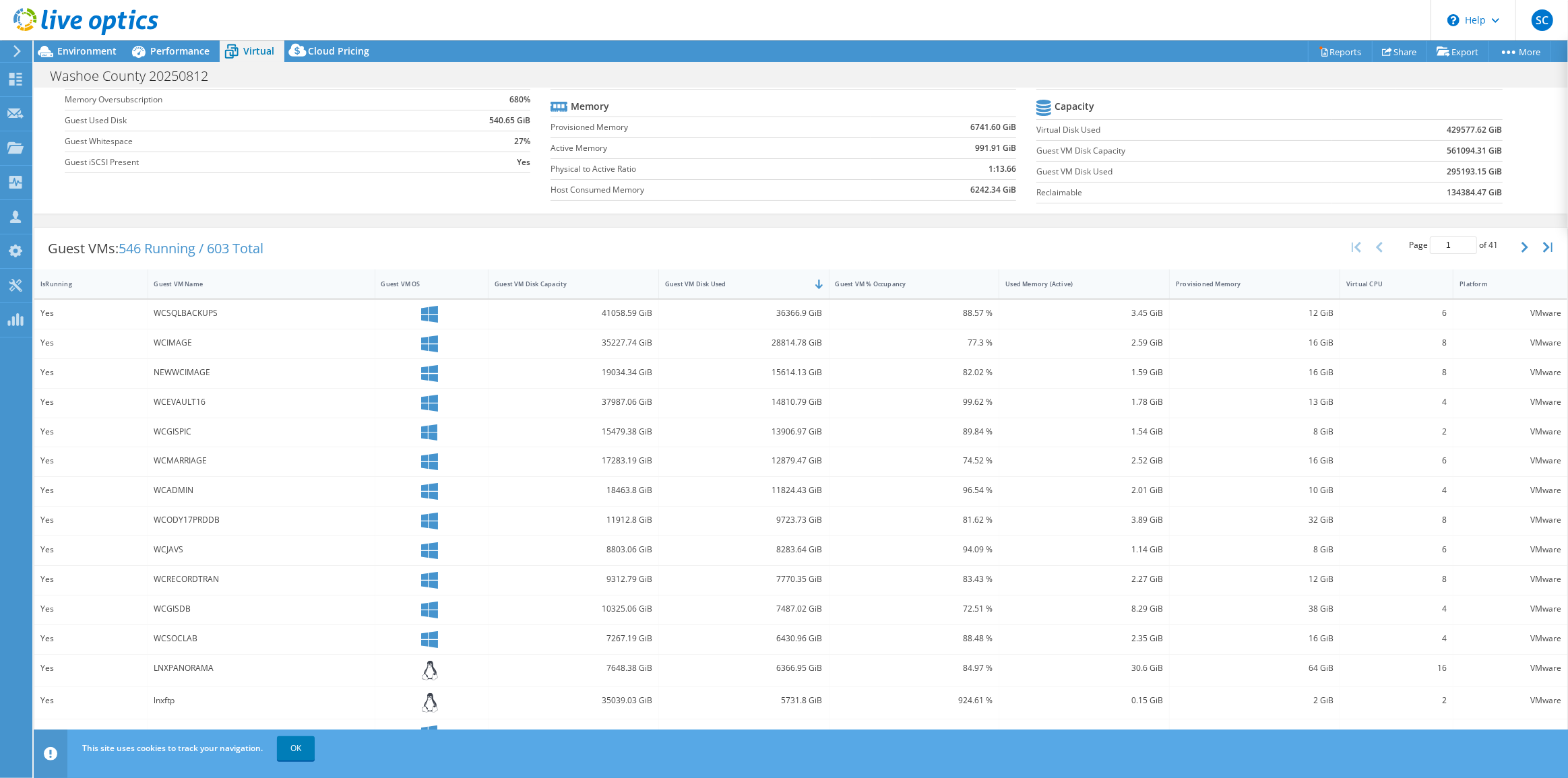
scroll to position [126, 0]
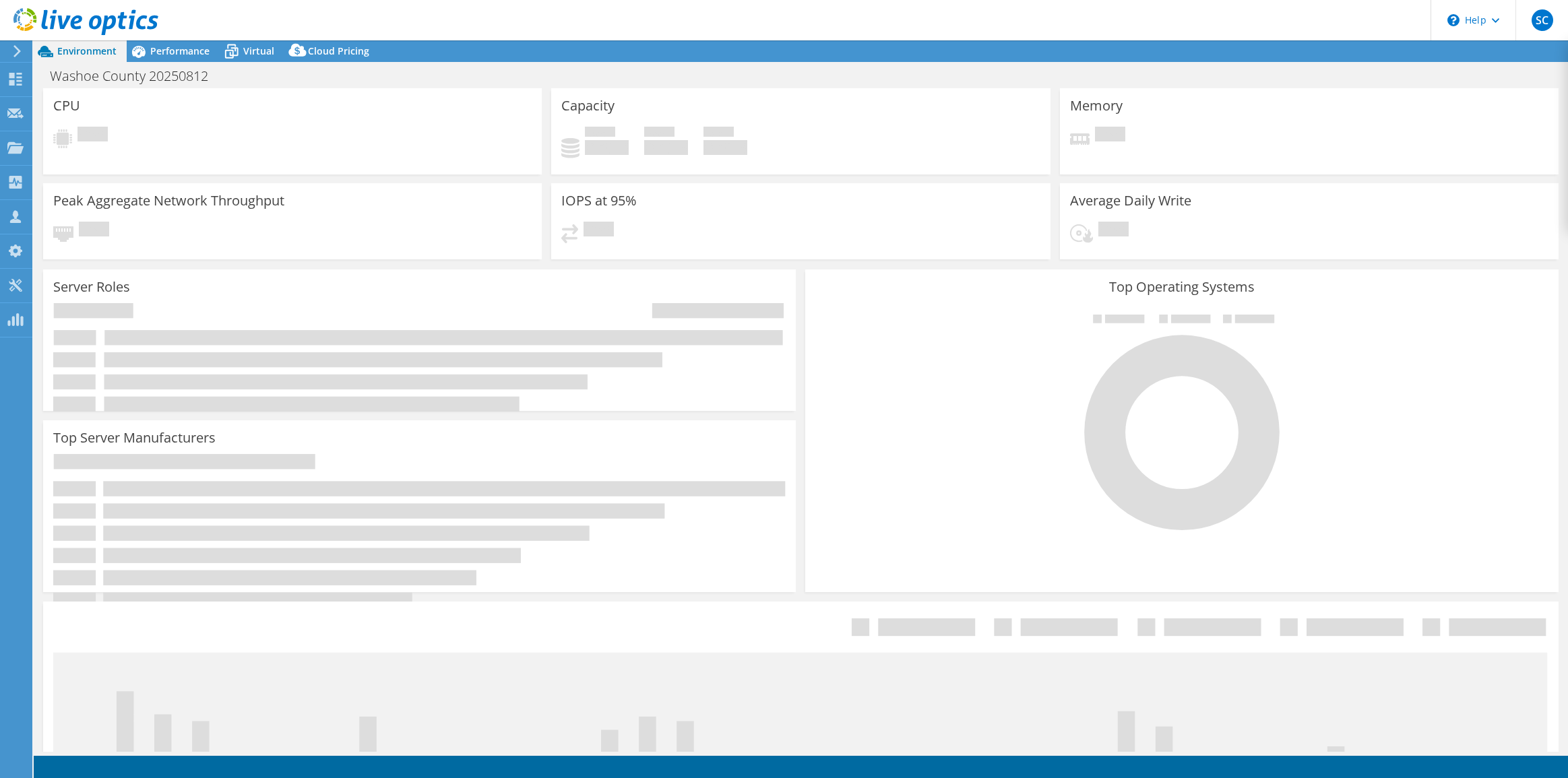
select select "USD"
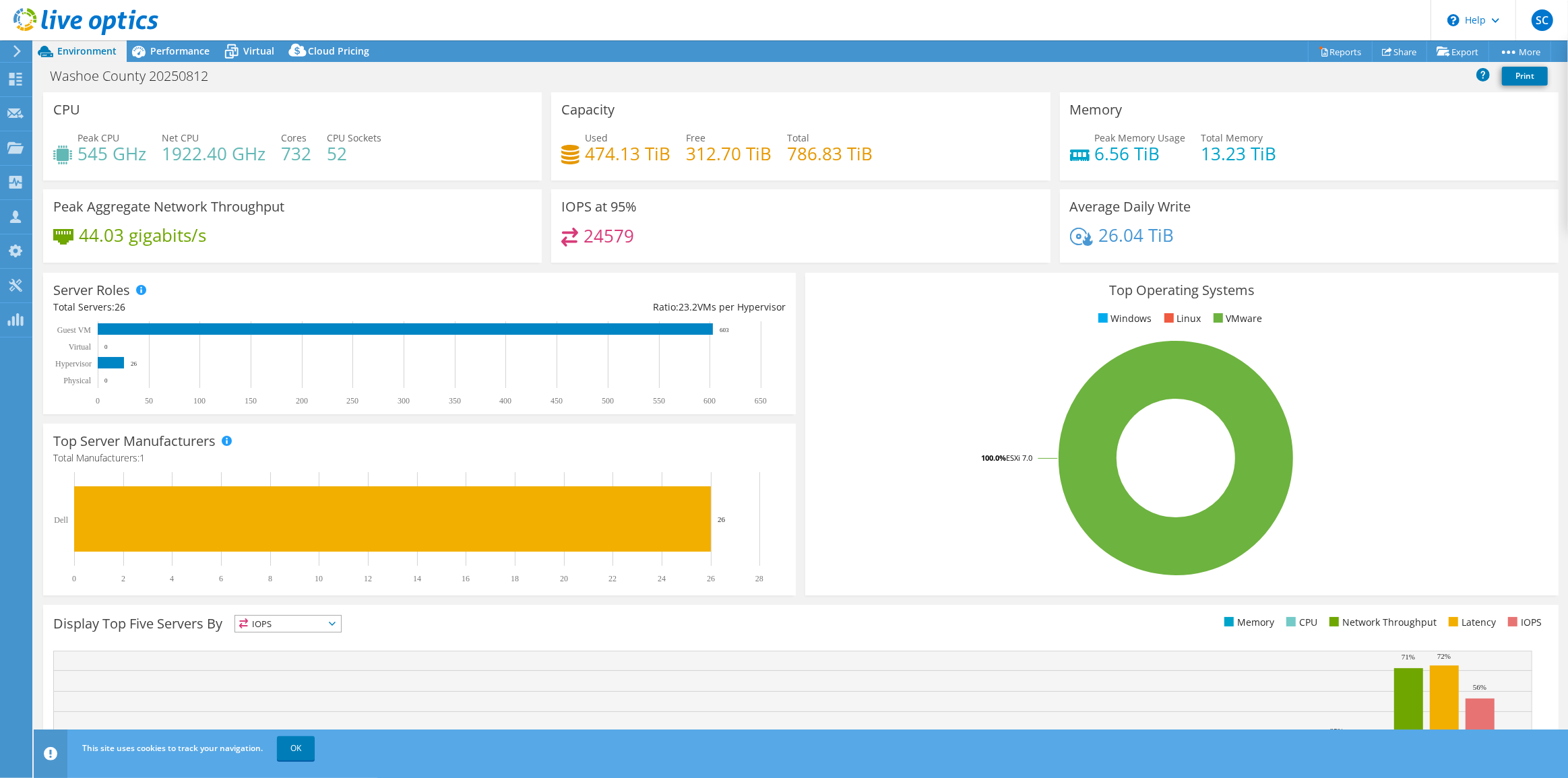
click at [1008, 270] on div "Top Operating Systems Windows Linux VMware 100.0% ESXi 7.0" at bounding box center [1182, 434] width 762 height 332
drag, startPoint x: 1345, startPoint y: 50, endPoint x: 1333, endPoint y: 55, distance: 13.0
click at [1346, 50] on link "Reports" at bounding box center [1340, 51] width 64 height 21
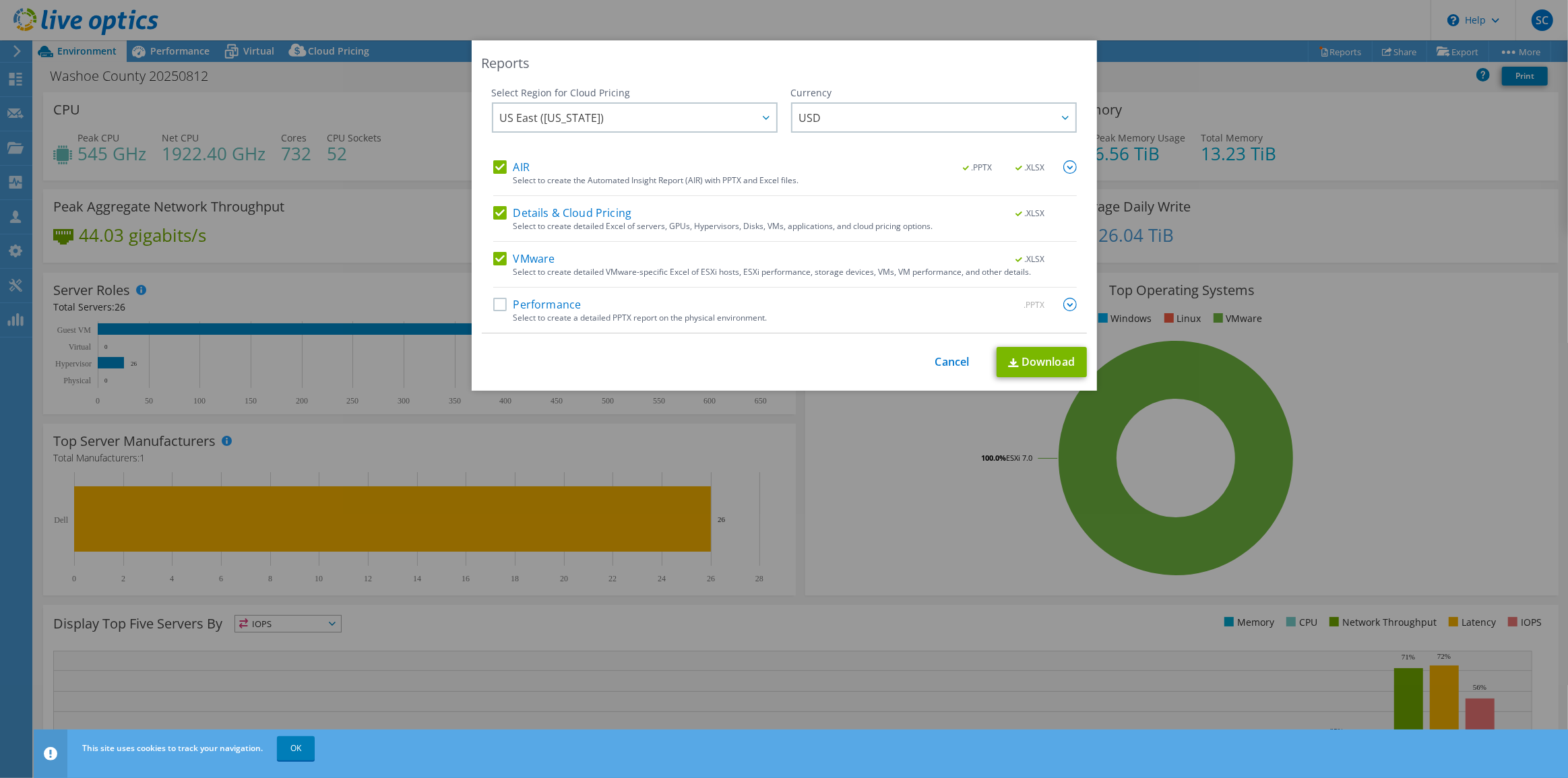
click at [495, 167] on label "AIR" at bounding box center [511, 167] width 36 height 13
click at [0, 0] on input "AIR" at bounding box center [0, 0] width 0 height 0
click at [498, 209] on label "Details & Cloud Pricing" at bounding box center [563, 213] width 139 height 13
click at [0, 0] on input "Details & Cloud Pricing" at bounding box center [0, 0] width 0 height 0
click at [1046, 358] on link "Download" at bounding box center [1042, 362] width 90 height 30
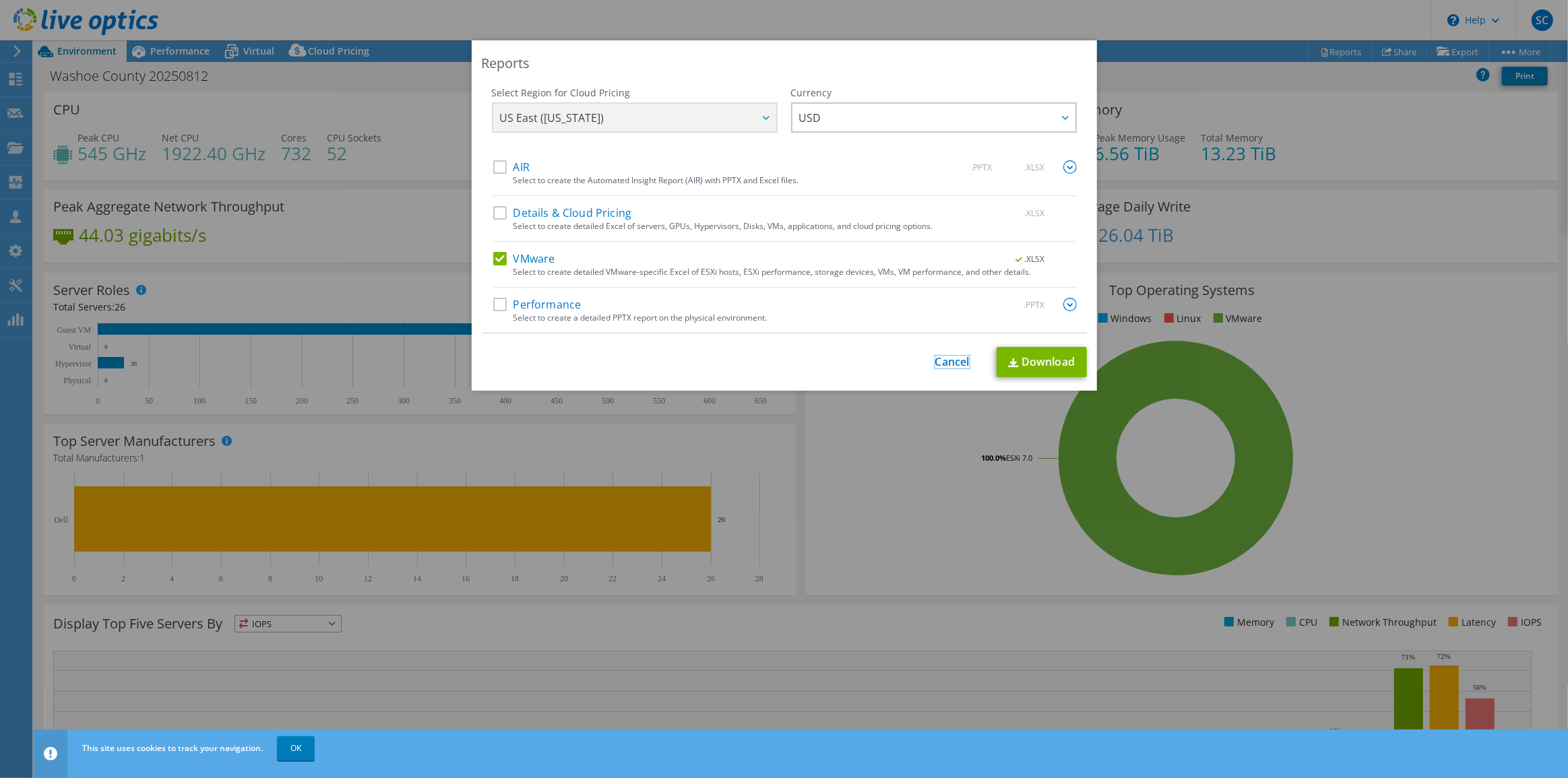
click at [936, 357] on link "Cancel" at bounding box center [952, 362] width 34 height 13
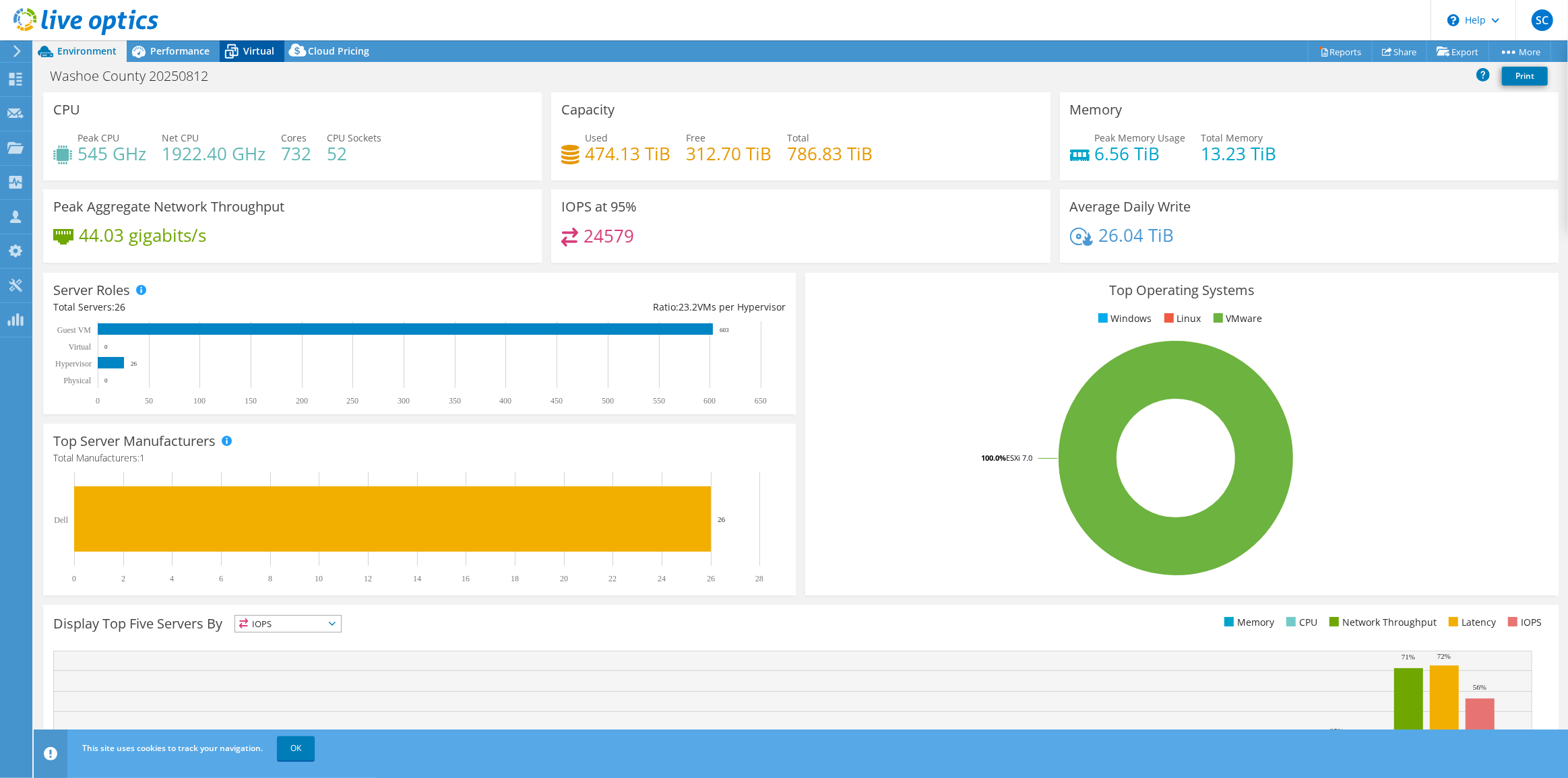
click at [255, 48] on span "Virtual" at bounding box center [258, 50] width 31 height 13
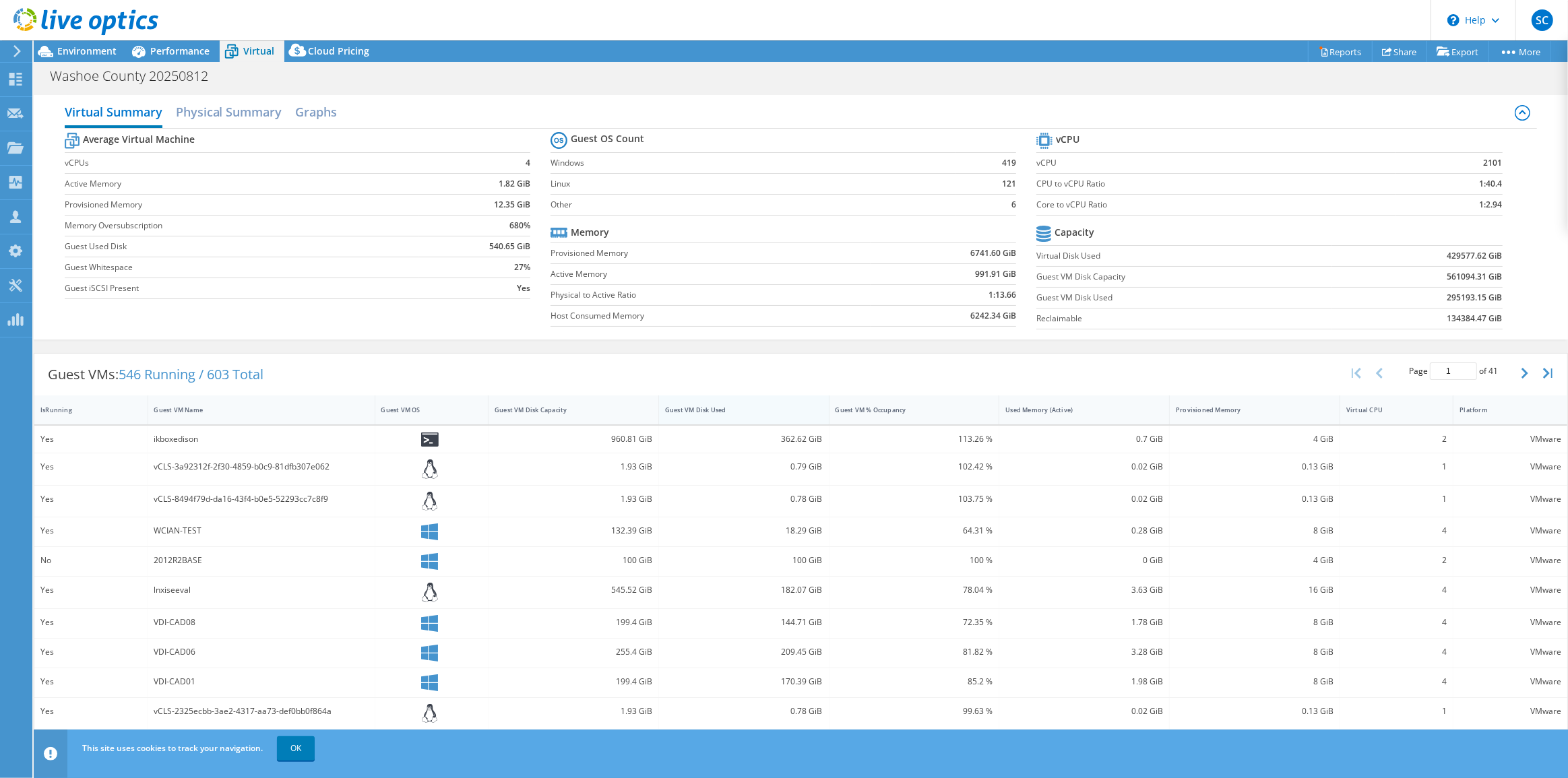
click at [757, 415] on div "Guest VM Disk Used" at bounding box center [735, 410] width 153 height 21
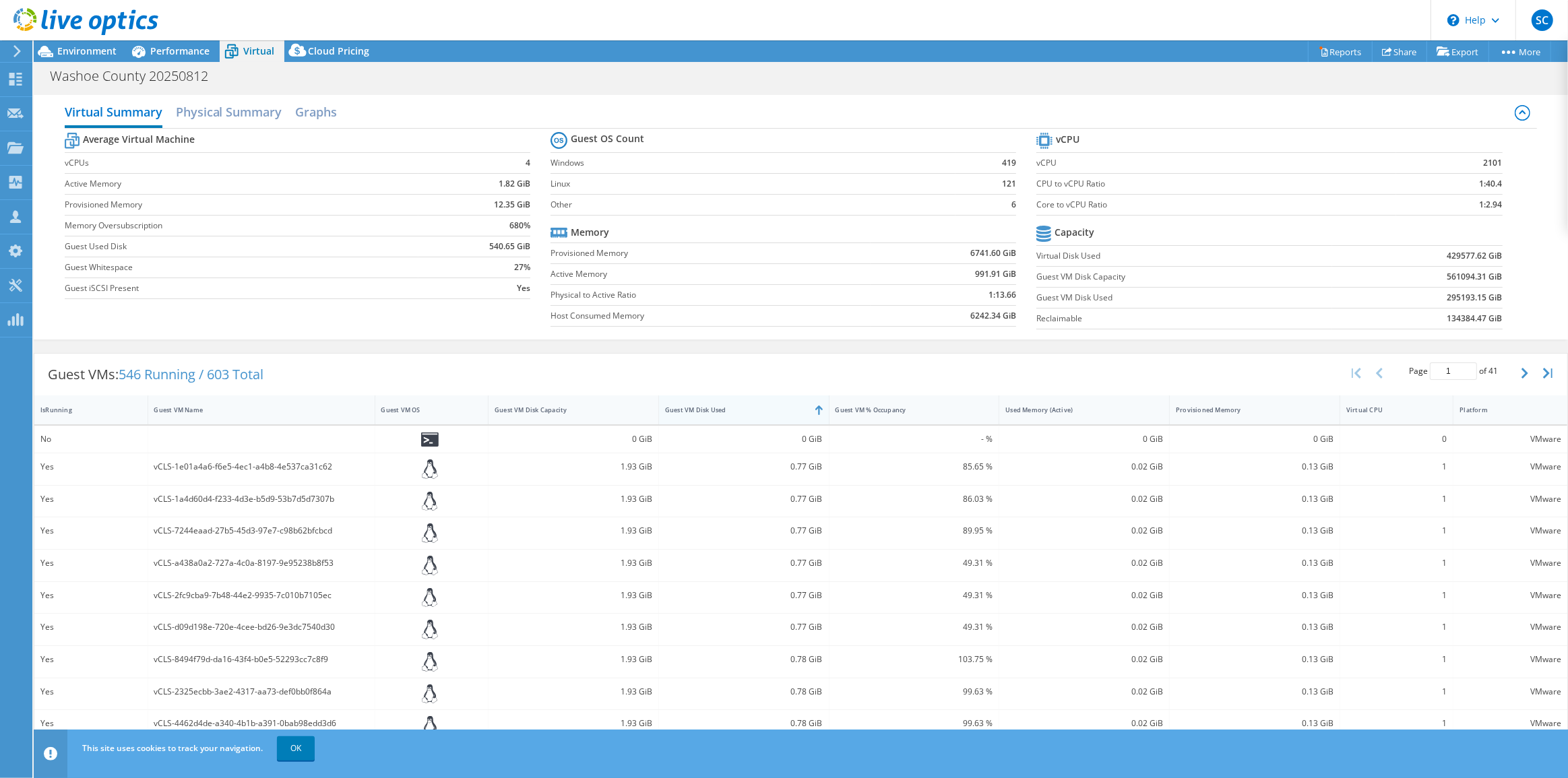
click at [756, 413] on div "Guest VM Disk Used" at bounding box center [735, 410] width 153 height 21
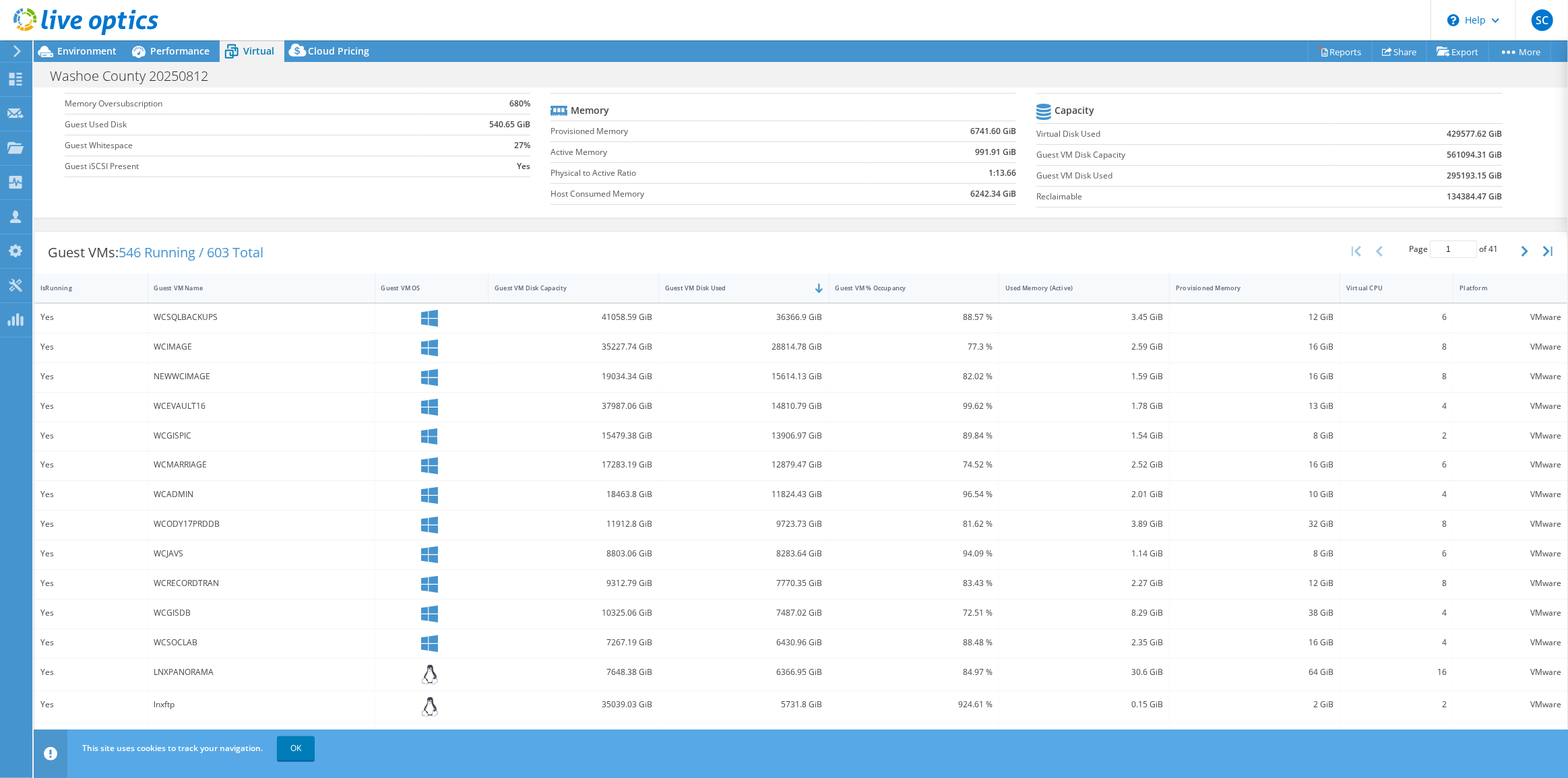
scroll to position [126, 0]
drag, startPoint x: 794, startPoint y: 635, endPoint x: 819, endPoint y: 639, distance: 25.3
click at [794, 635] on div "6430.96 GiB" at bounding box center [744, 638] width 157 height 15
drag, startPoint x: 771, startPoint y: 635, endPoint x: 821, endPoint y: 636, distance: 50.0
click at [821, 636] on div "6430.96 GiB" at bounding box center [745, 639] width 171 height 29
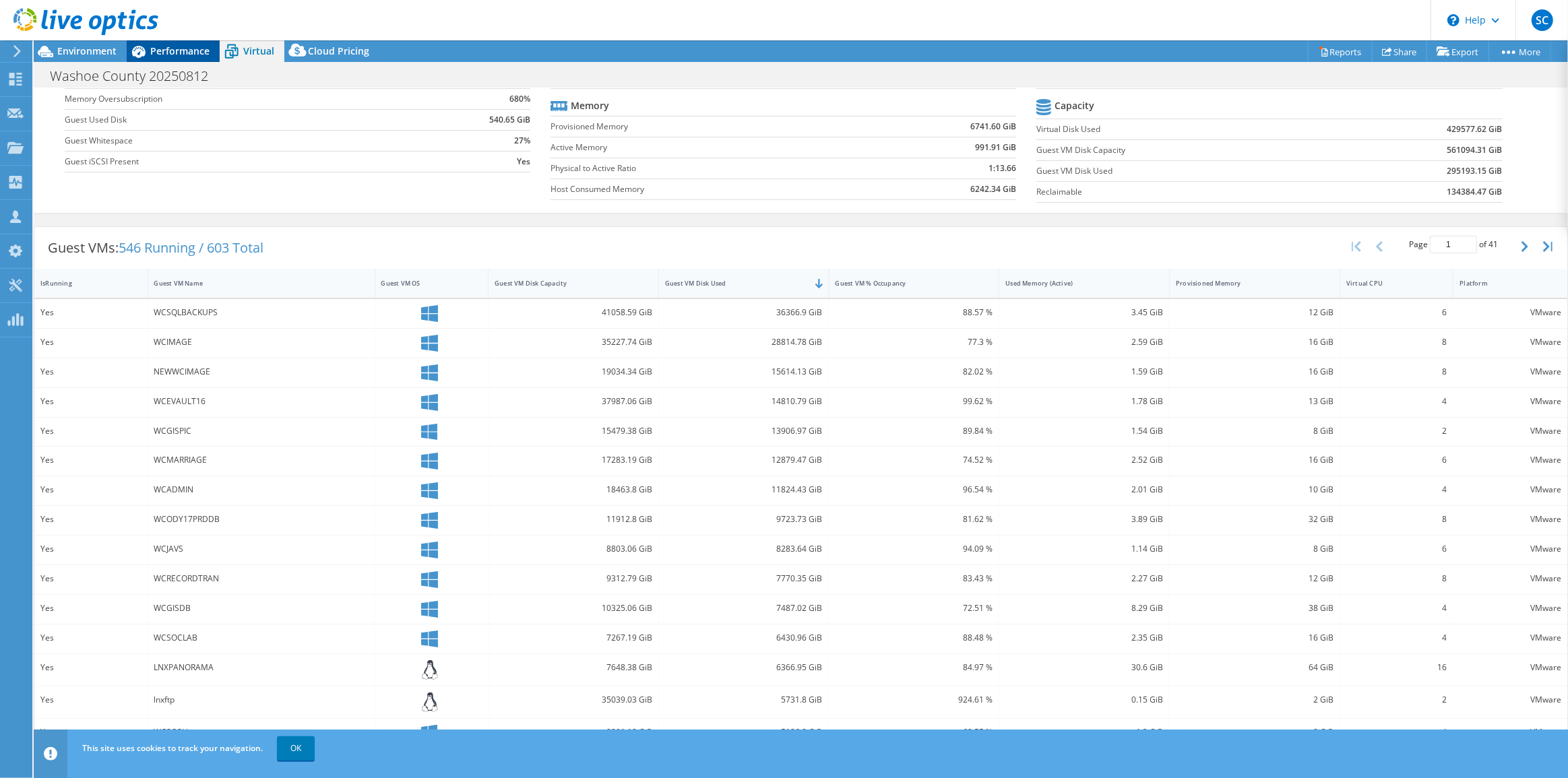
click at [195, 54] on span "Performance" at bounding box center [179, 50] width 59 height 13
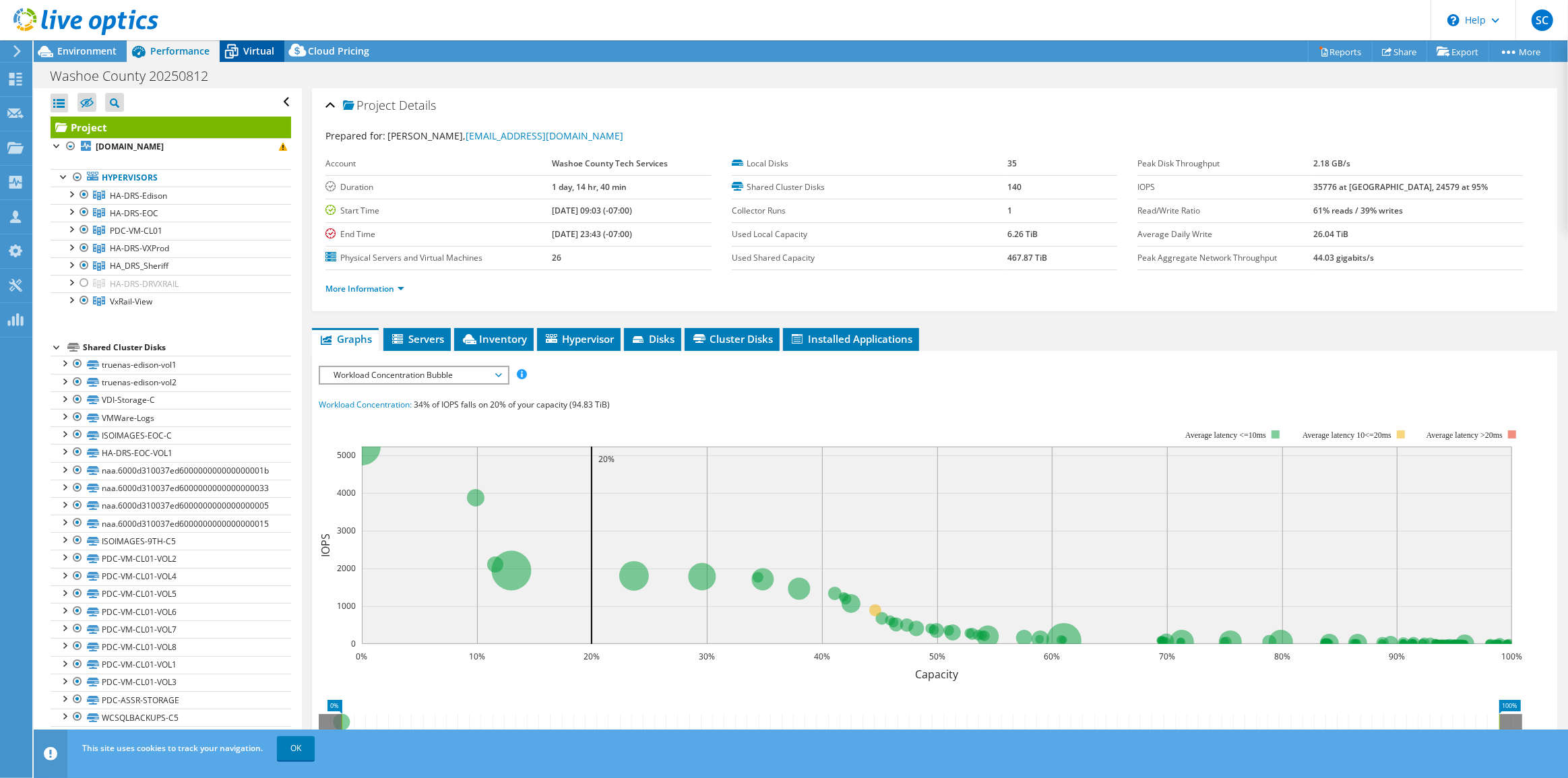
click at [241, 51] on icon at bounding box center [231, 51] width 23 height 23
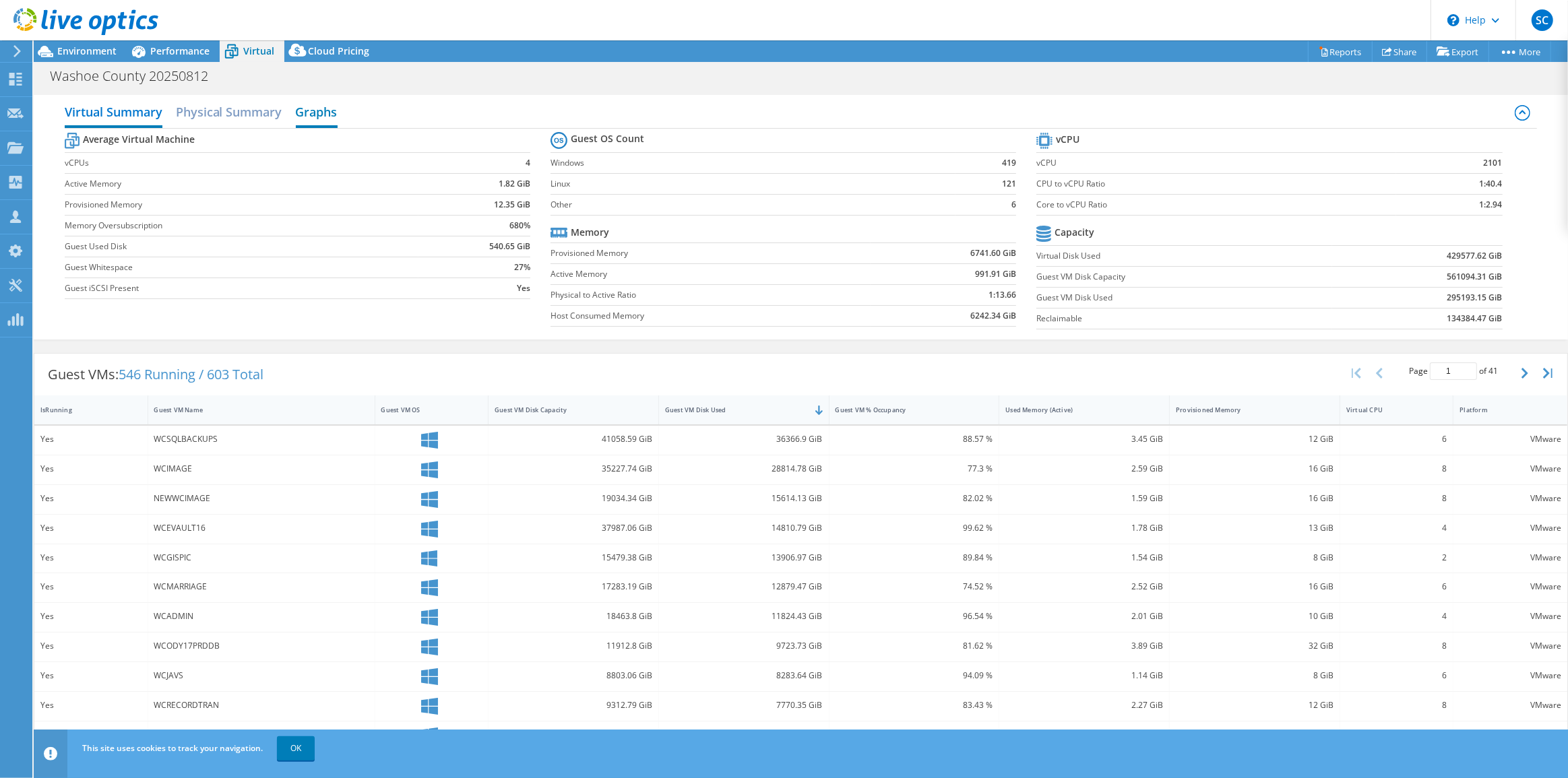
click at [312, 119] on h2 "Graphs" at bounding box center [317, 112] width 42 height 29
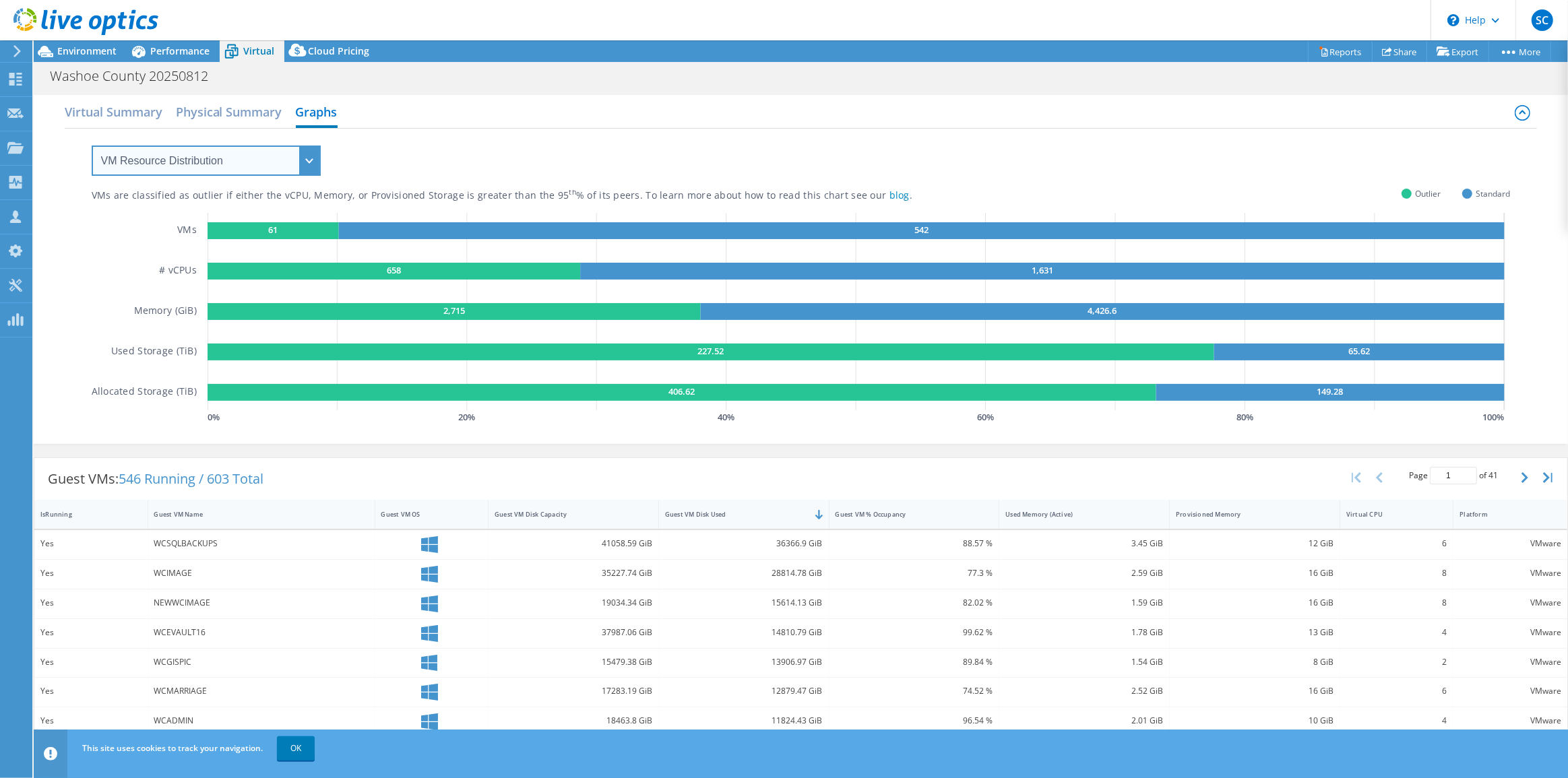
click at [193, 163] on select "VM Resource Distribution Provisioning Contrast Over Provisioning" at bounding box center [206, 161] width 230 height 30
select select "Over Provisioning"
click at [91, 146] on select "VM Resource Distribution Provisioning Contrast Over Provisioning" at bounding box center [206, 161] width 230 height 30
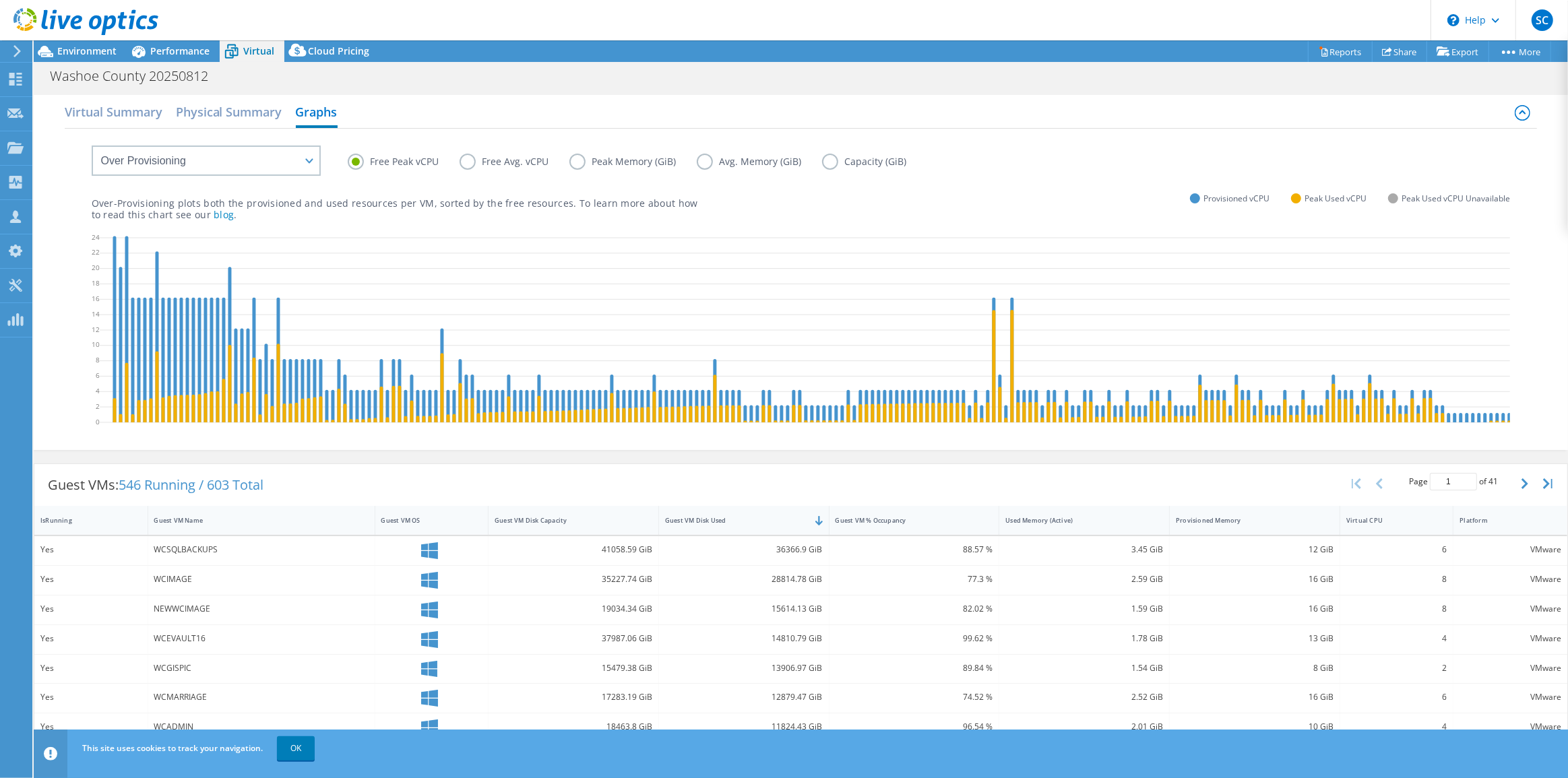
click at [830, 160] on label "Capacity (GiB)" at bounding box center [874, 161] width 105 height 16
click at [0, 0] on input "Capacity (GiB)" at bounding box center [0, 0] width 0 height 0
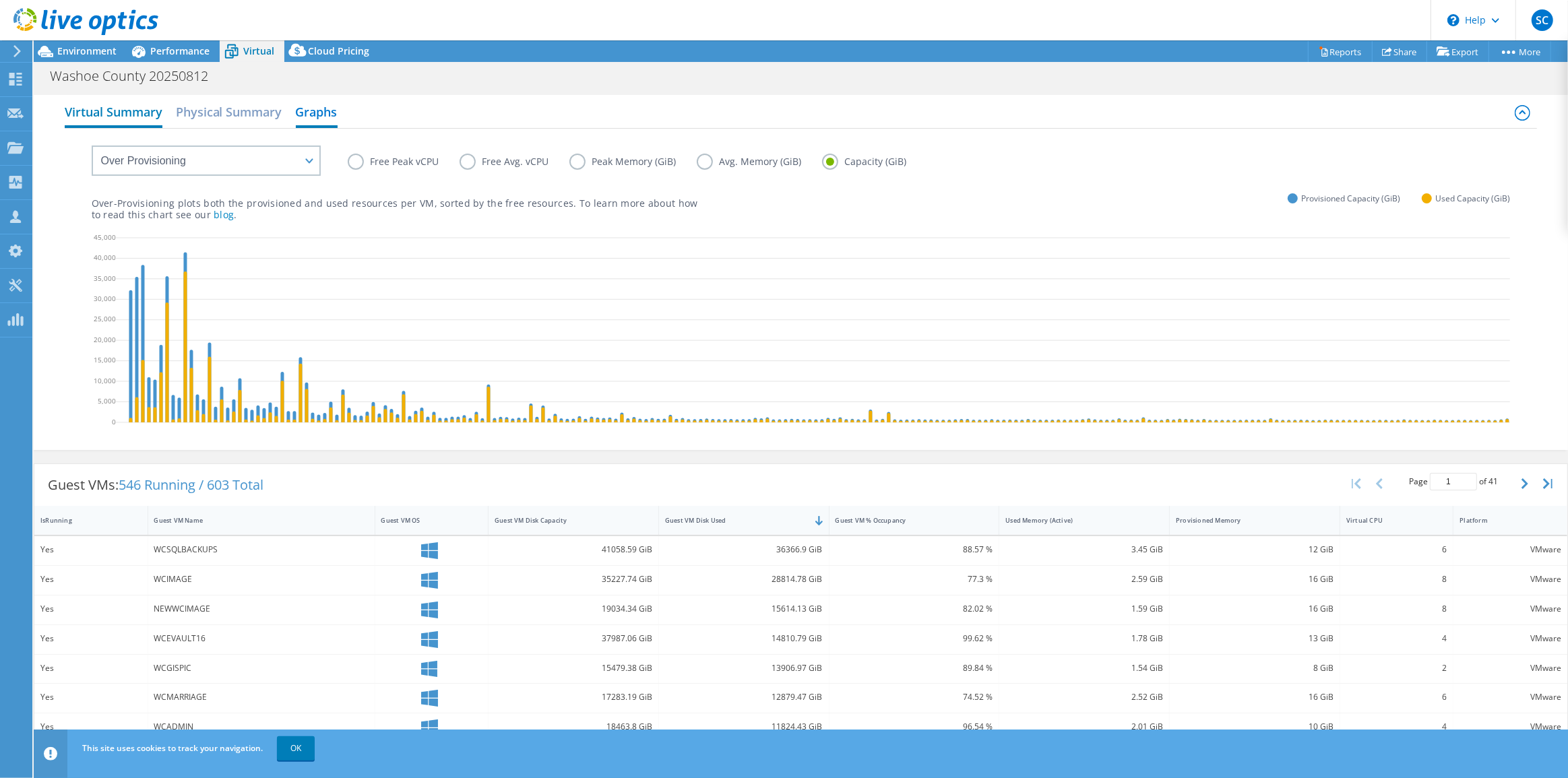
click at [147, 113] on h2 "Virtual Summary" at bounding box center [113, 112] width 98 height 29
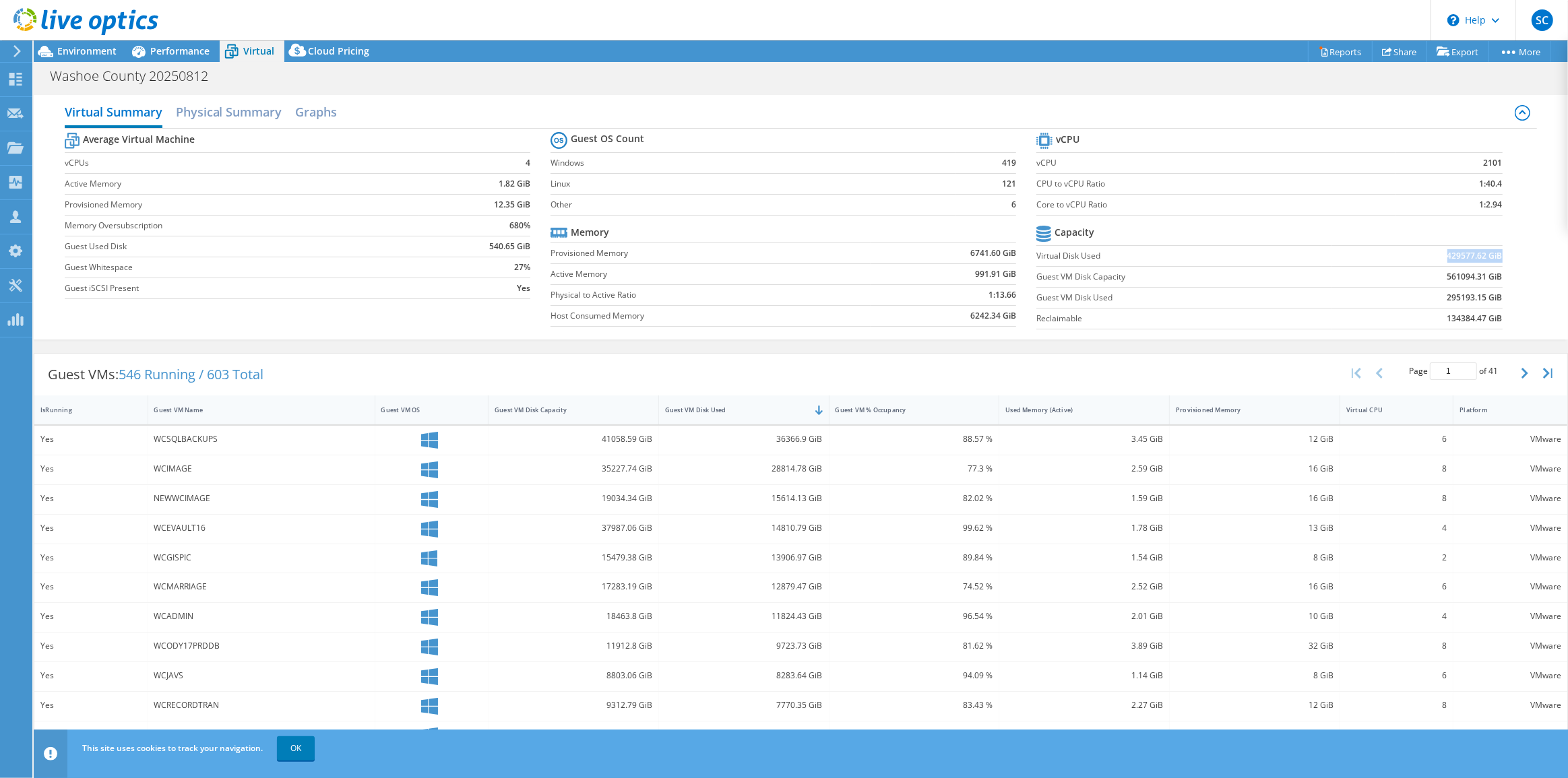
drag, startPoint x: 1438, startPoint y: 254, endPoint x: 1493, endPoint y: 255, distance: 55.0
click at [1493, 255] on b "429577.62 GiB" at bounding box center [1475, 256] width 55 height 13
click at [94, 50] on span "Environment" at bounding box center [86, 50] width 59 height 13
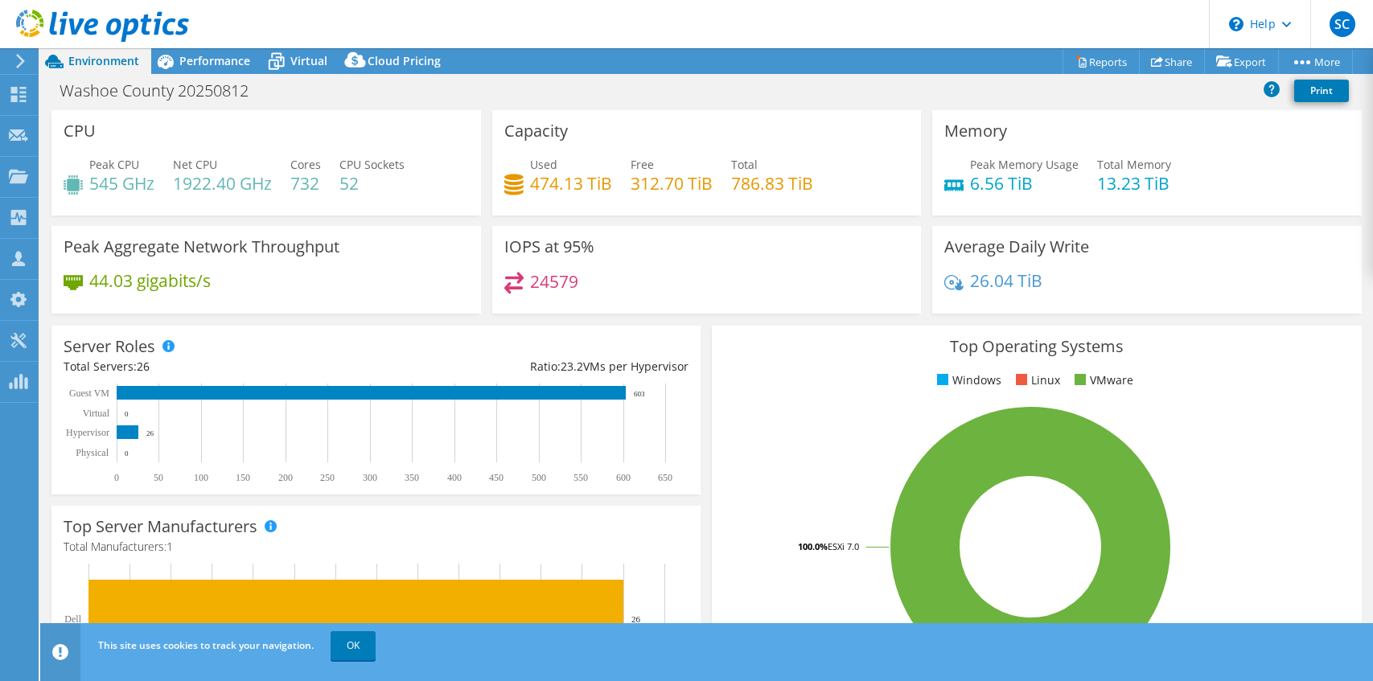
select select "USD"
